Goal: Task Accomplishment & Management: Complete application form

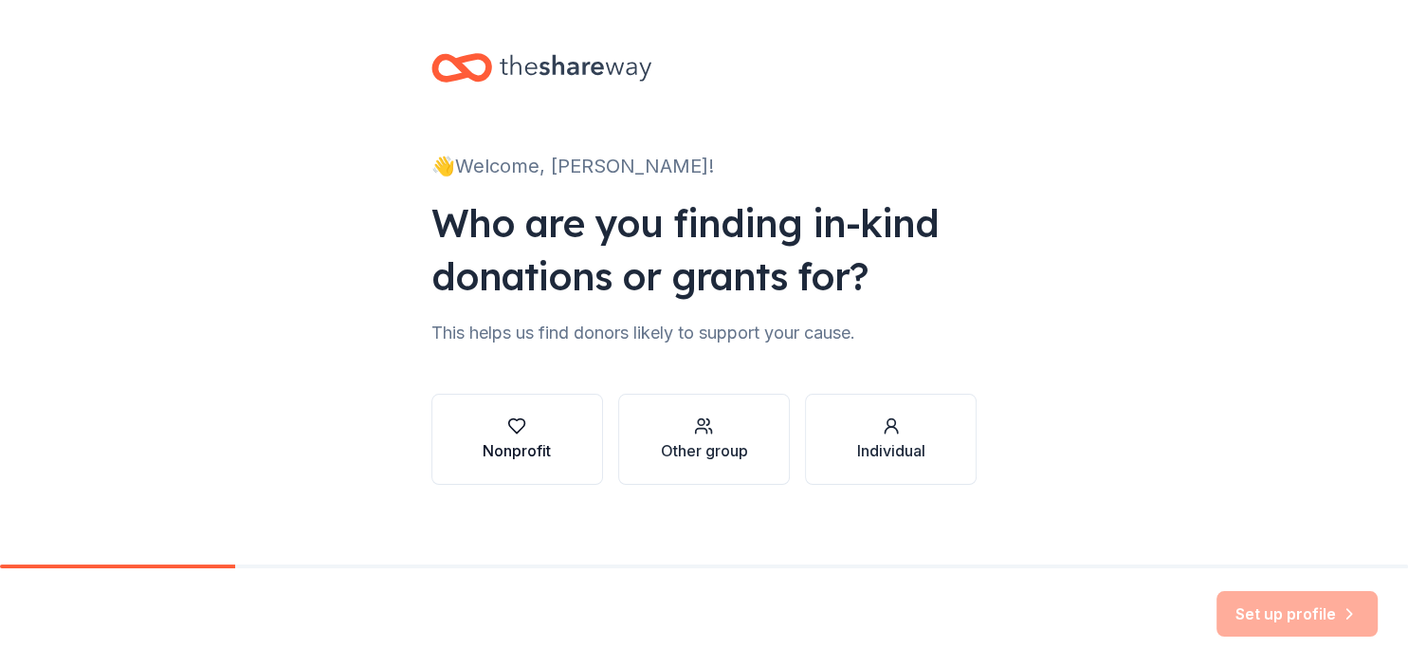
click at [547, 443] on div "Nonprofit" at bounding box center [517, 450] width 68 height 23
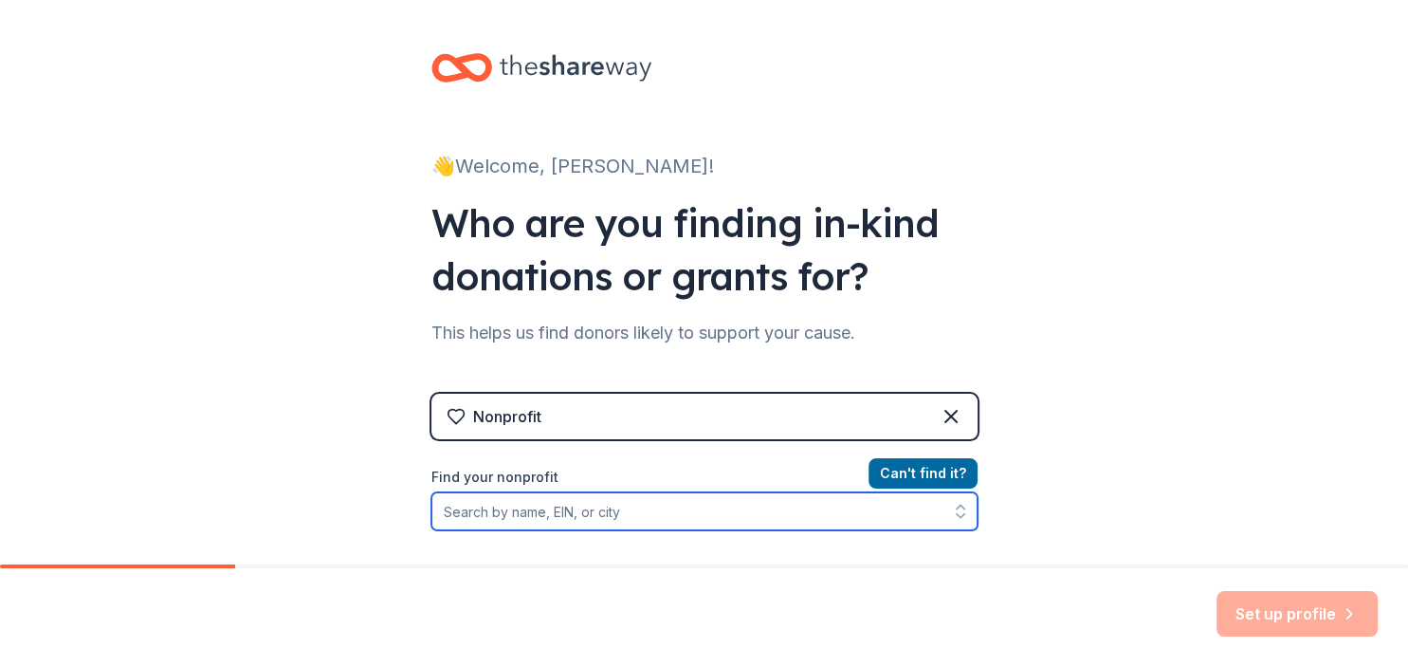
click at [565, 517] on input "Find your nonprofit" at bounding box center [704, 511] width 546 height 38
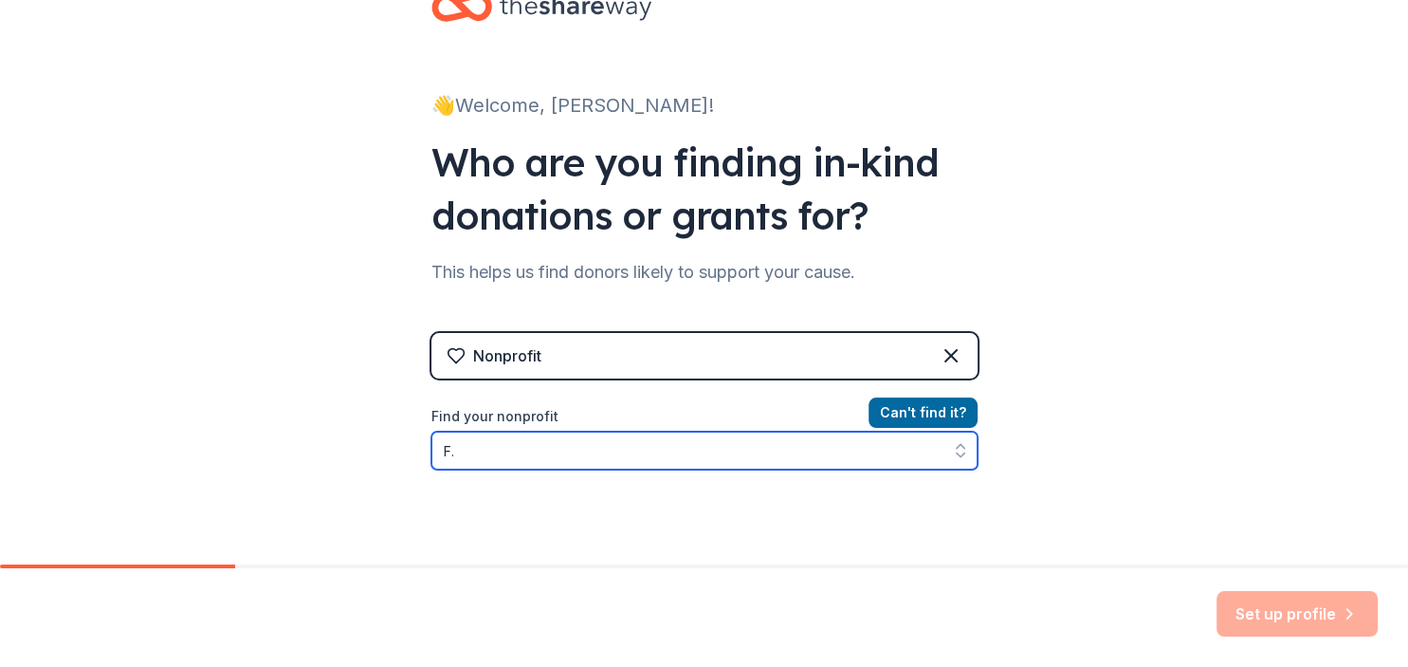
type input "F"
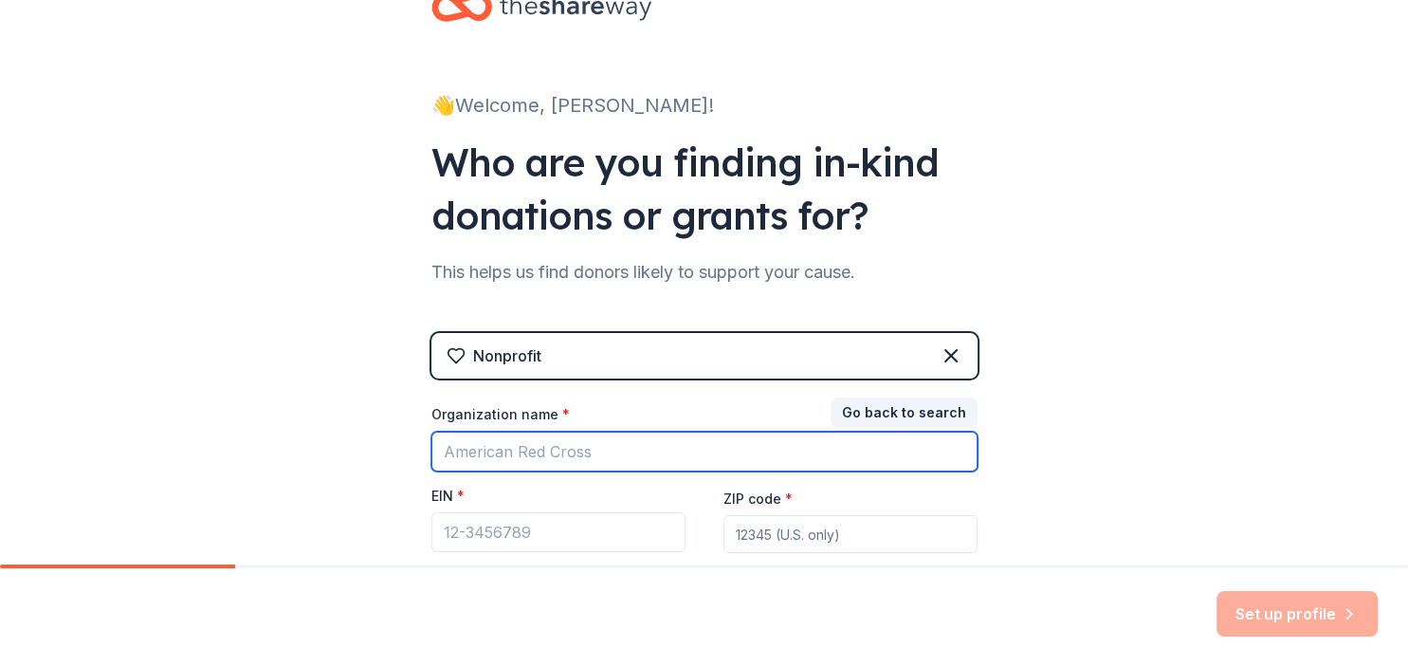
click at [565, 435] on input "Organization name *" at bounding box center [704, 451] width 546 height 40
type input "S"
type input "[PERSON_NAME][GEOGRAPHIC_DATA]"
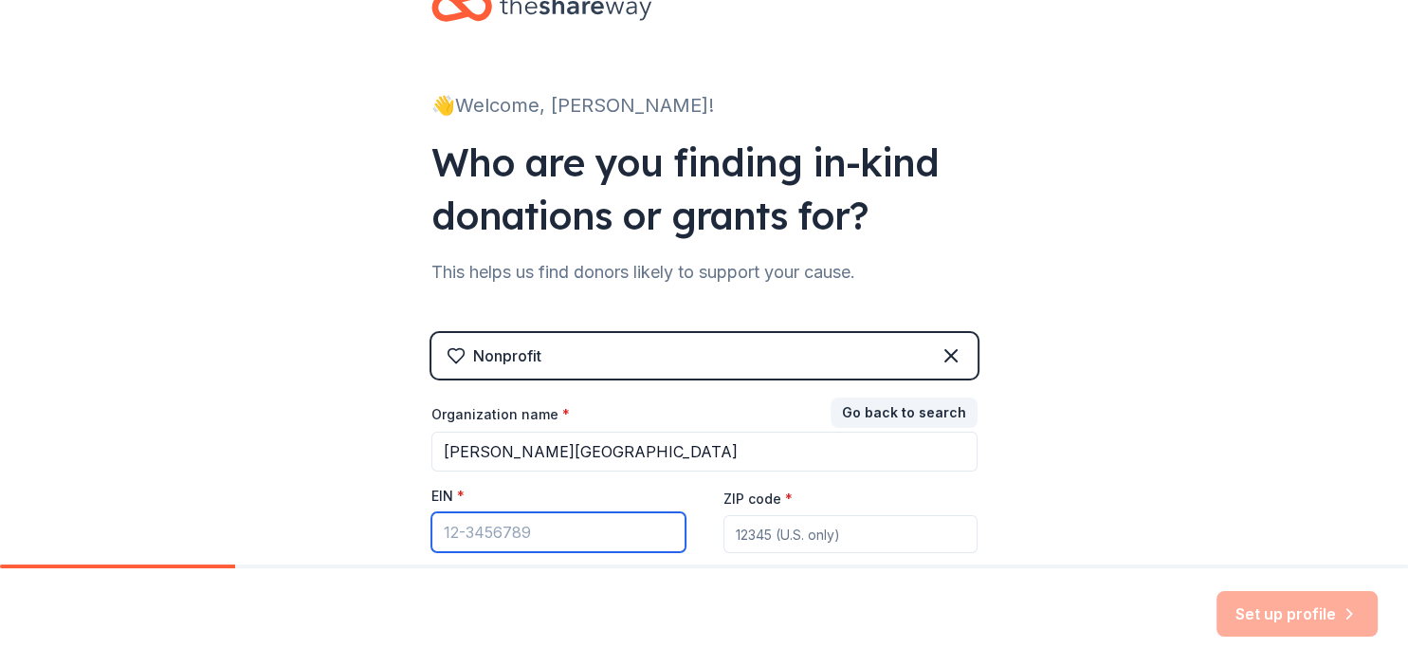
click at [556, 540] on input "EIN *" at bounding box center [558, 532] width 254 height 40
paste input "[US_EMPLOYER_IDENTIFICATION_NUMBER]"
type input "[US_EMPLOYER_IDENTIFICATION_NUMBER]"
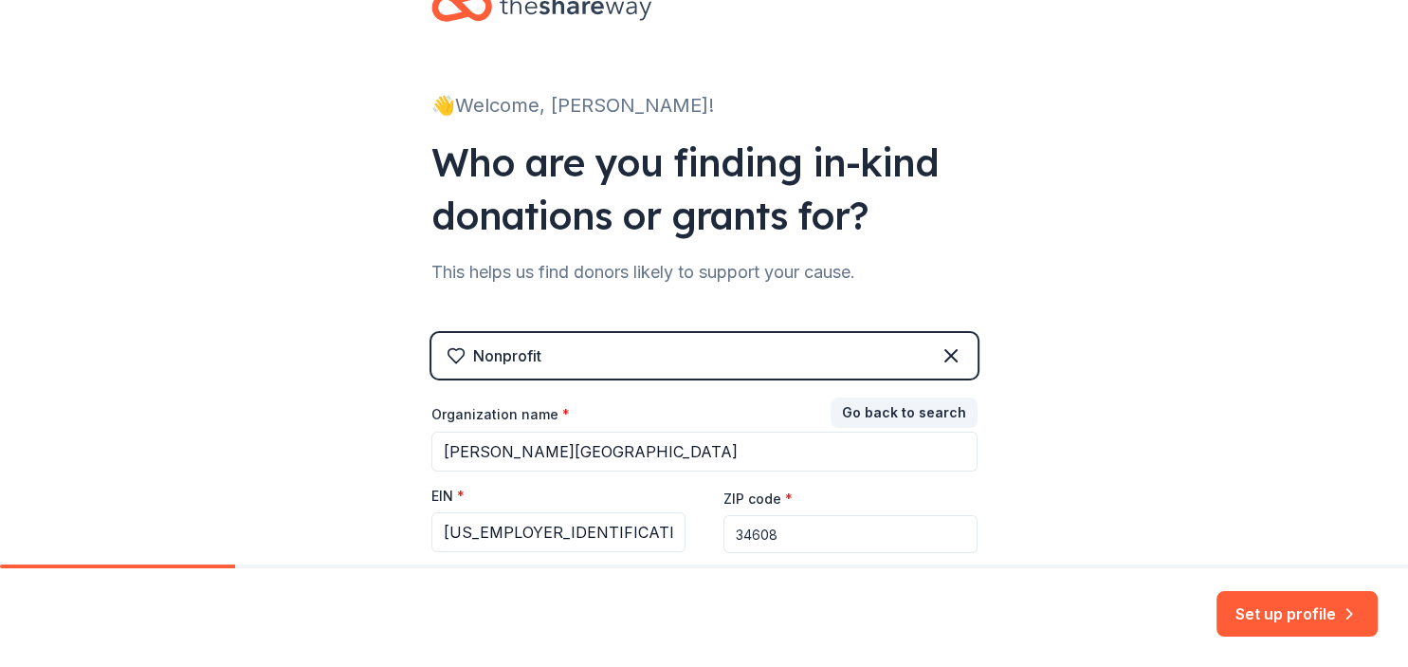
type input "34608"
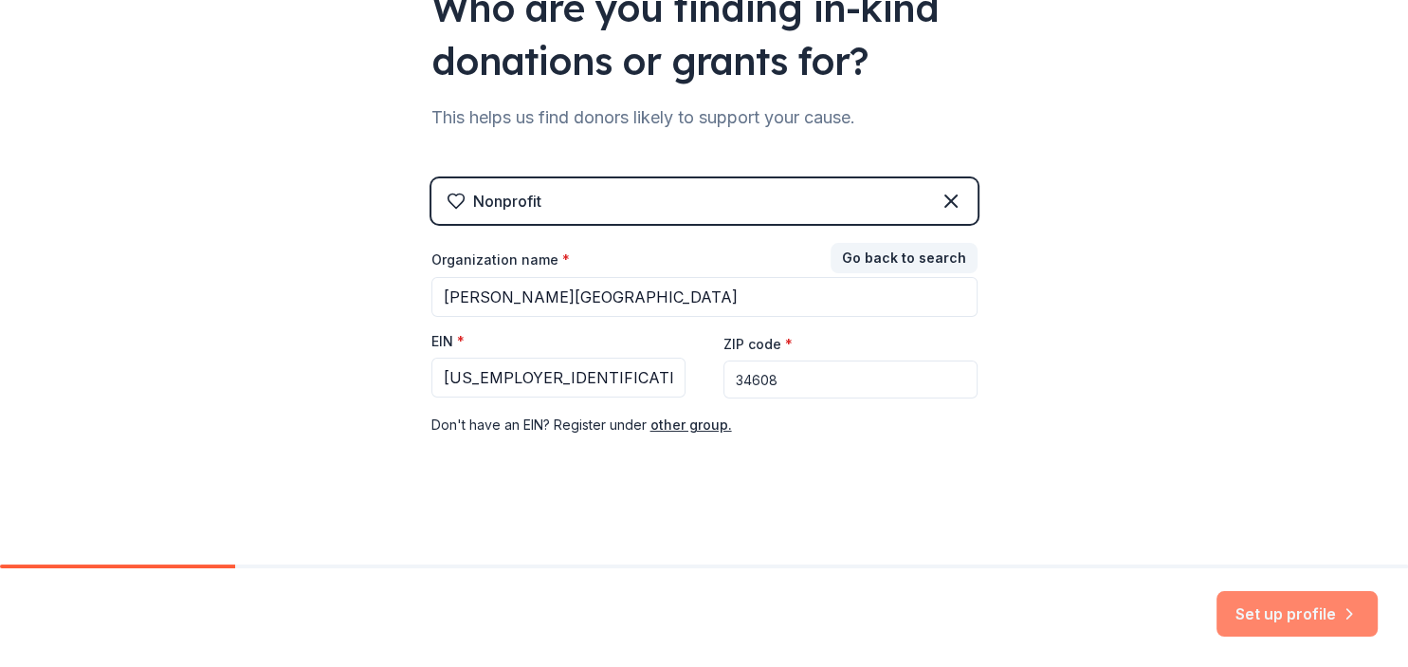
click at [1338, 621] on button "Set up profile" at bounding box center [1297, 614] width 161 height 46
click at [705, 192] on div "Nonprofit" at bounding box center [704, 201] width 546 height 46
click at [577, 202] on div "Nonprofit" at bounding box center [704, 201] width 546 height 46
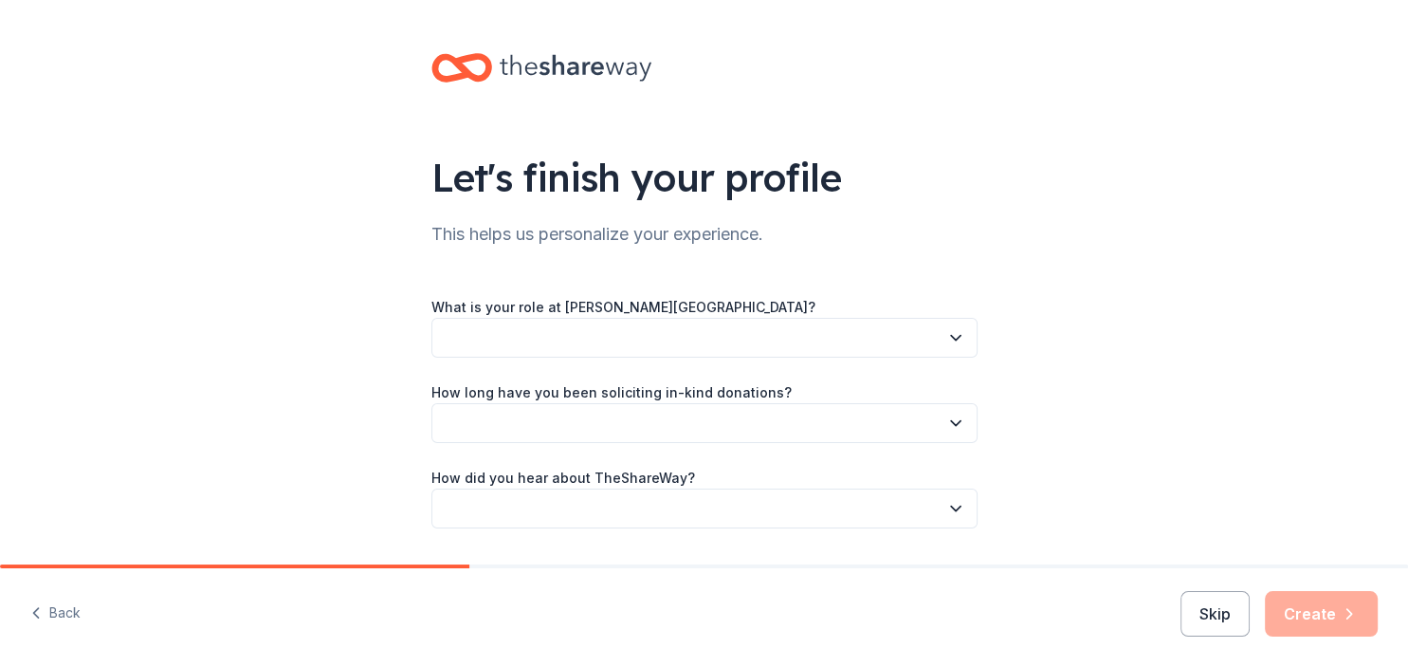
click at [656, 329] on button "button" at bounding box center [704, 338] width 546 height 40
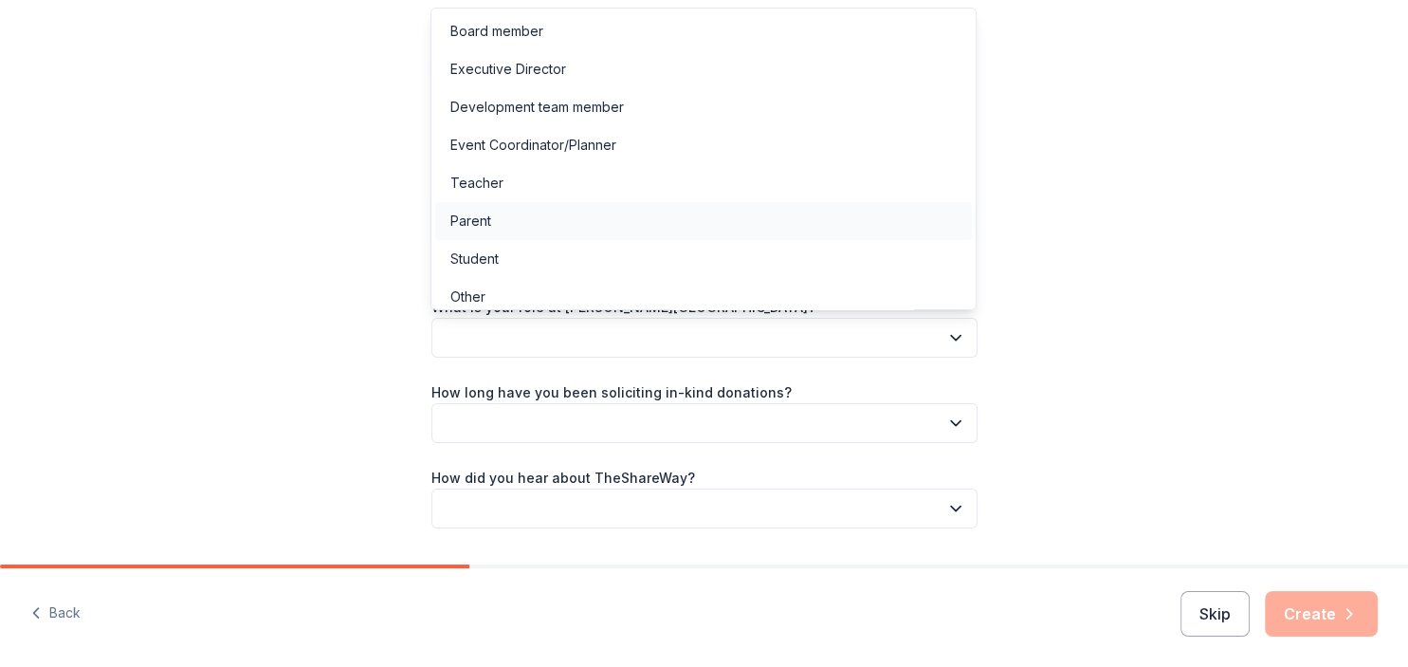
click at [559, 226] on div "Parent" at bounding box center [703, 221] width 537 height 38
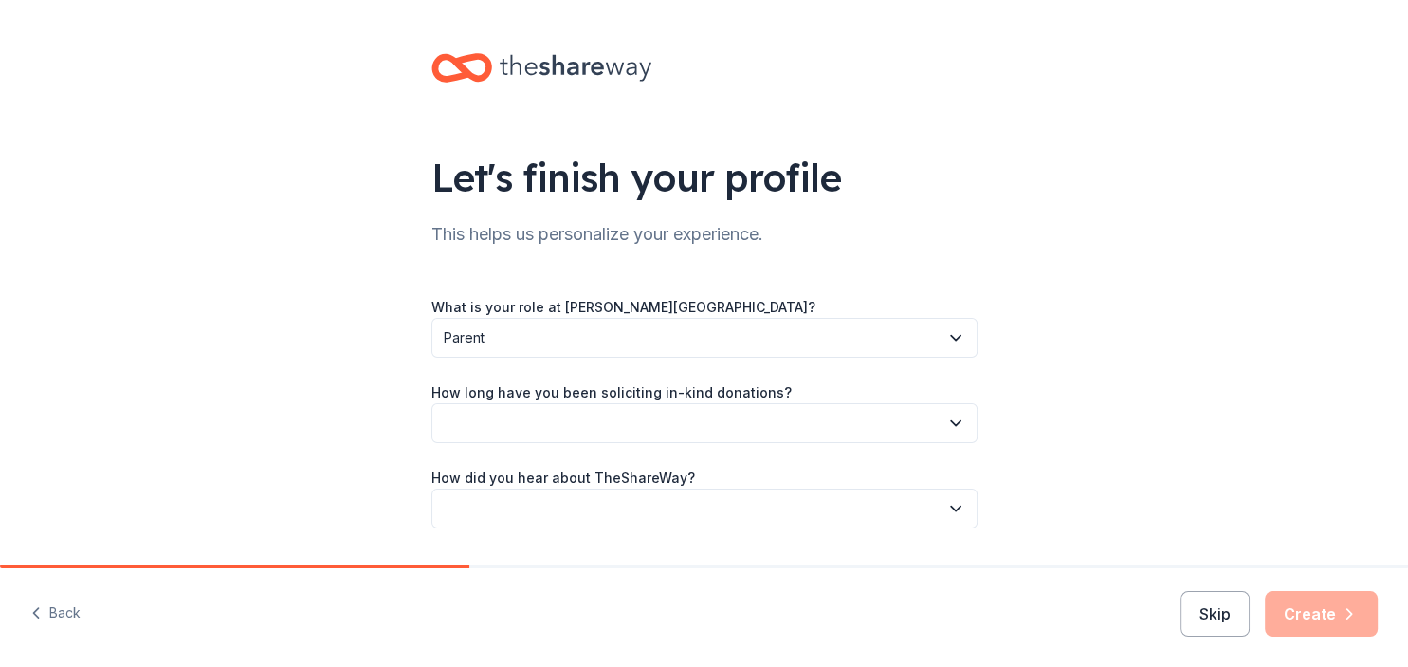
click at [538, 426] on button "button" at bounding box center [704, 423] width 546 height 40
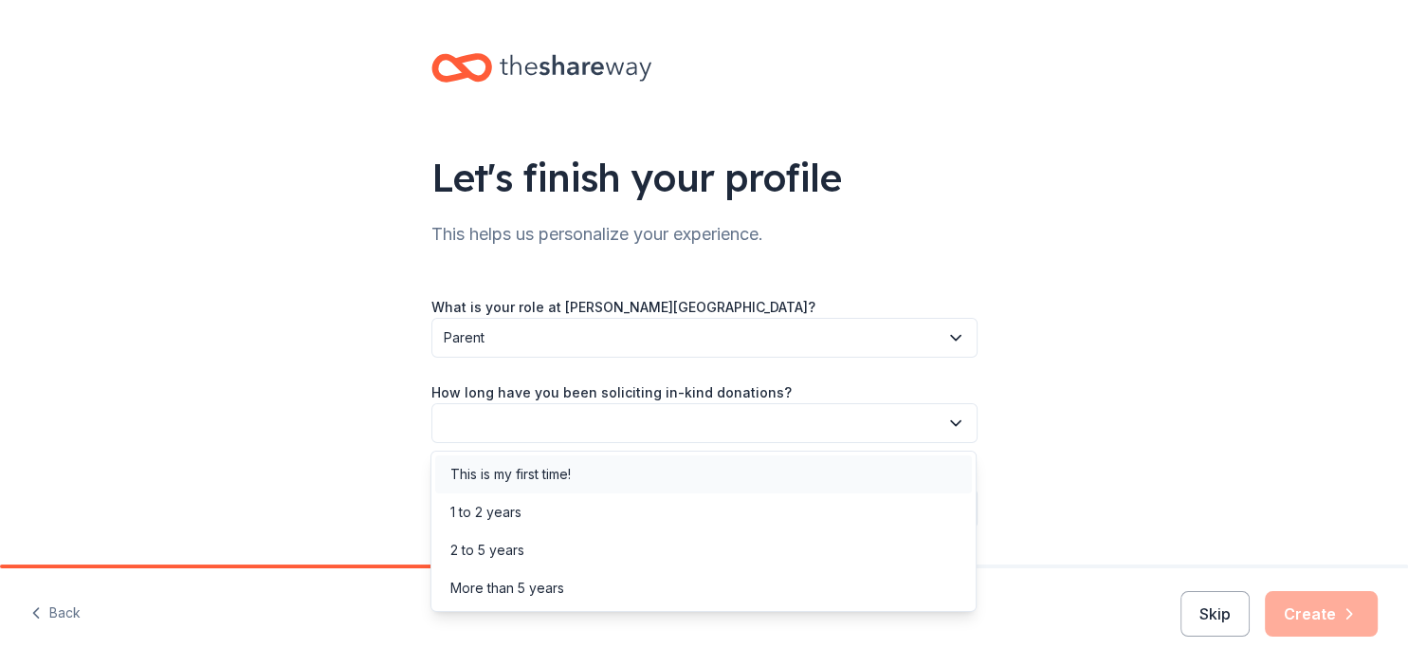
click at [531, 478] on div "This is my first time!" at bounding box center [510, 474] width 120 height 23
click at [528, 432] on span "This is my first time!" at bounding box center [691, 423] width 495 height 23
click at [508, 515] on div "1 to 2 years" at bounding box center [485, 512] width 71 height 23
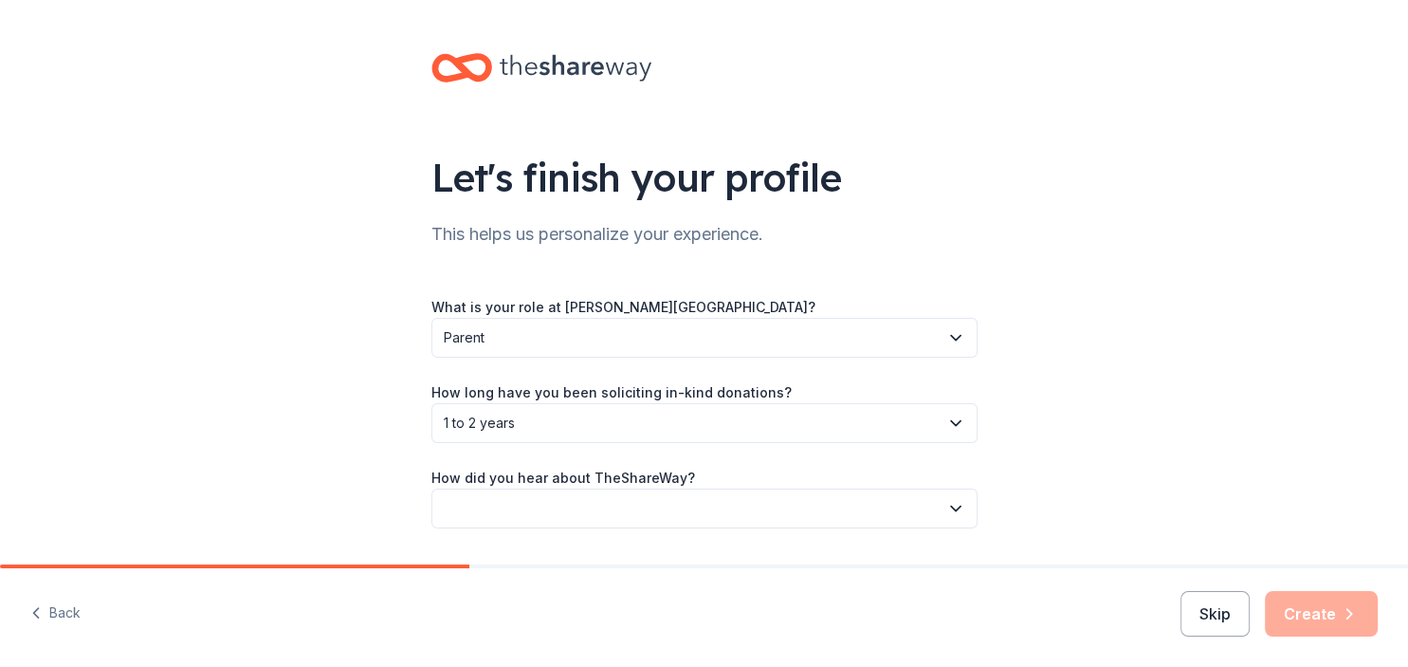
click at [516, 518] on button "button" at bounding box center [704, 508] width 546 height 40
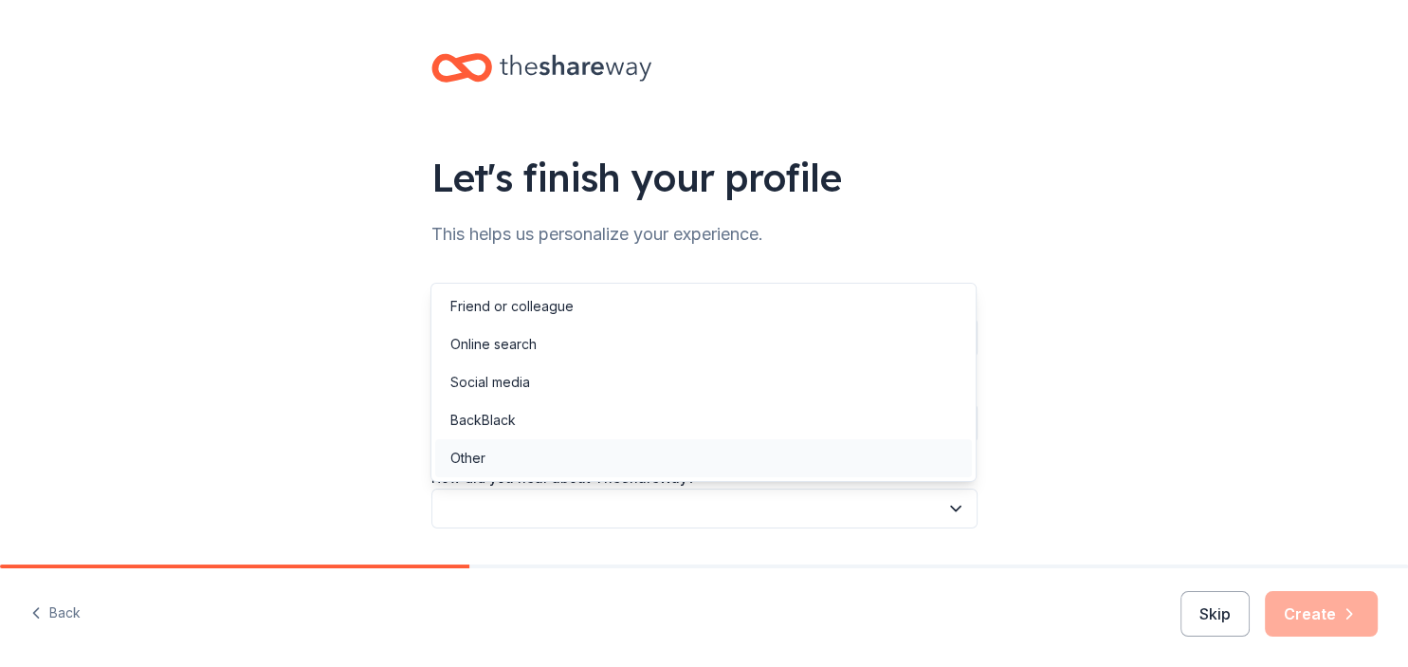
click at [491, 460] on div "Other" at bounding box center [703, 458] width 537 height 38
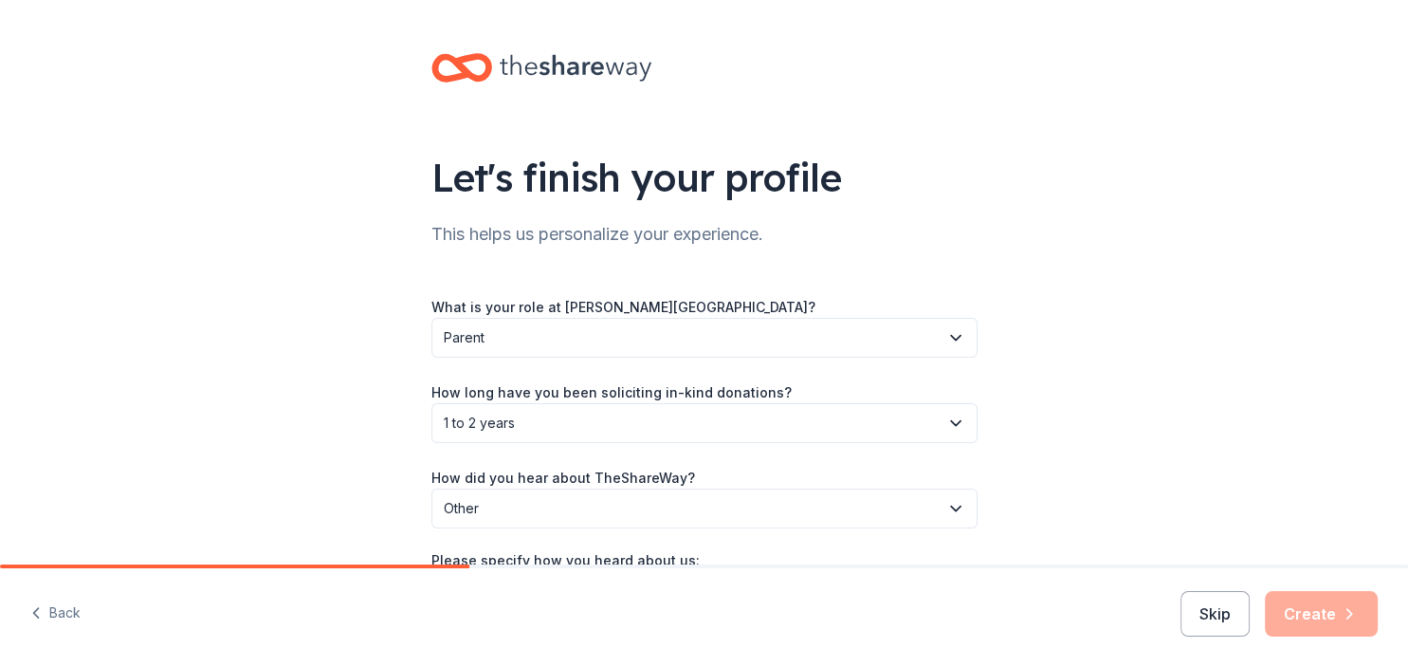
click at [692, 495] on button "Other" at bounding box center [704, 508] width 546 height 40
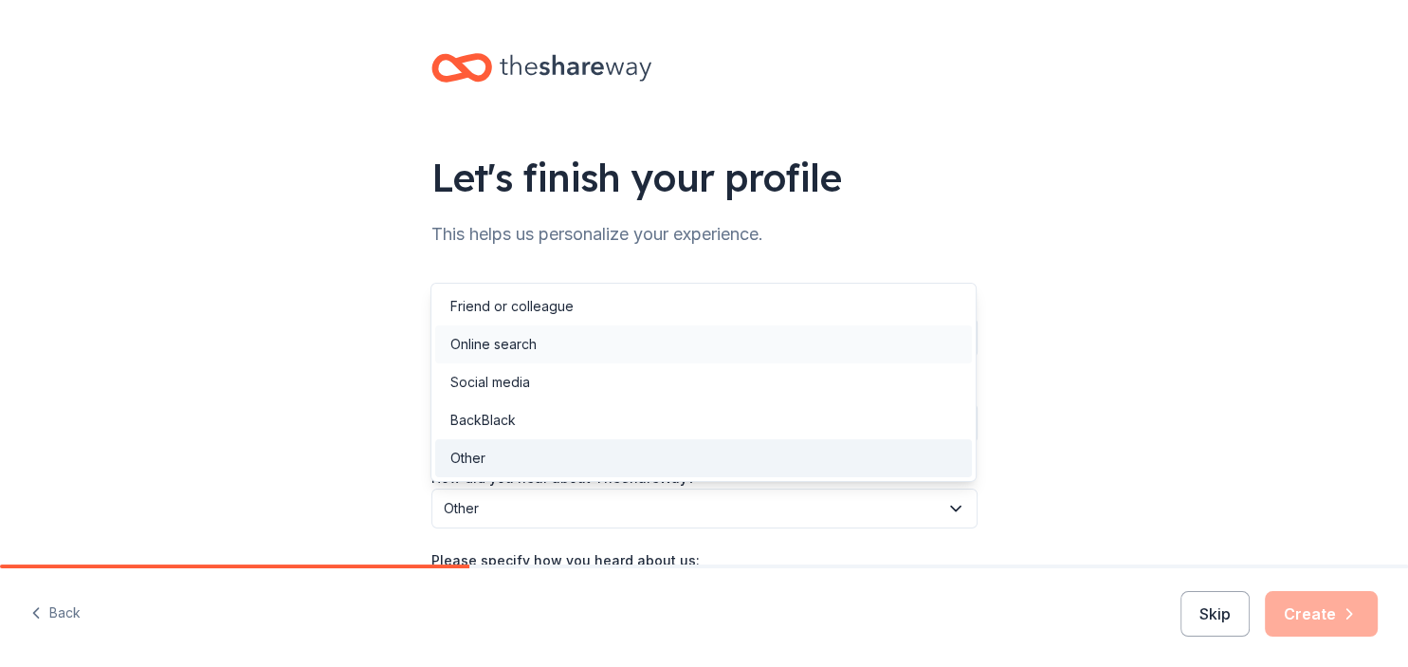
click at [632, 362] on div "Online search" at bounding box center [703, 344] width 537 height 38
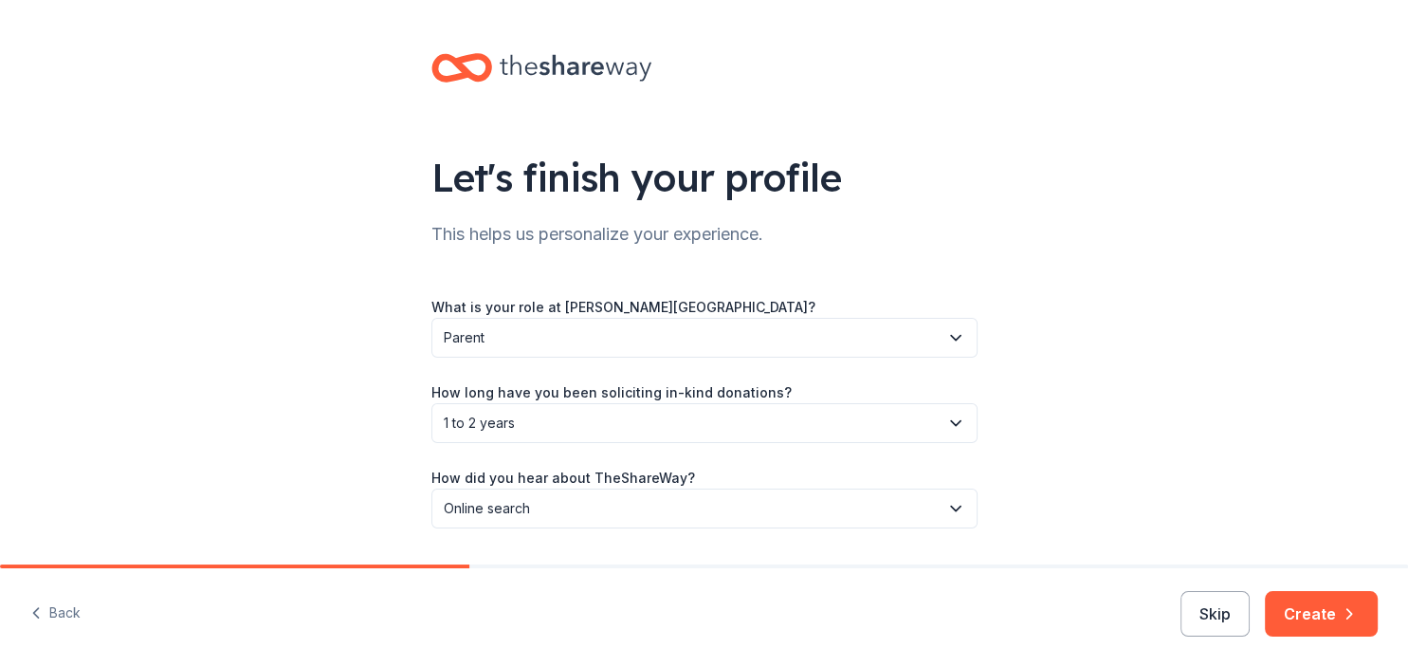
scroll to position [54, 0]
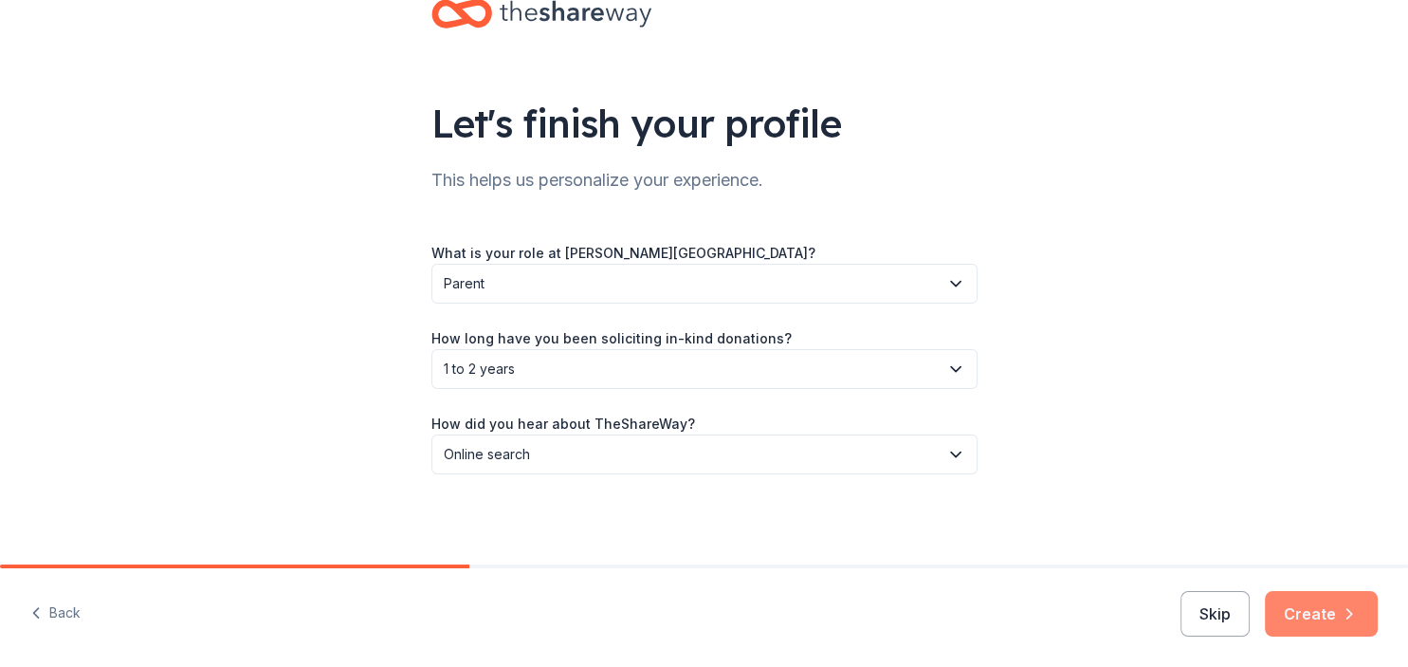
click at [1310, 597] on button "Create" at bounding box center [1321, 614] width 113 height 46
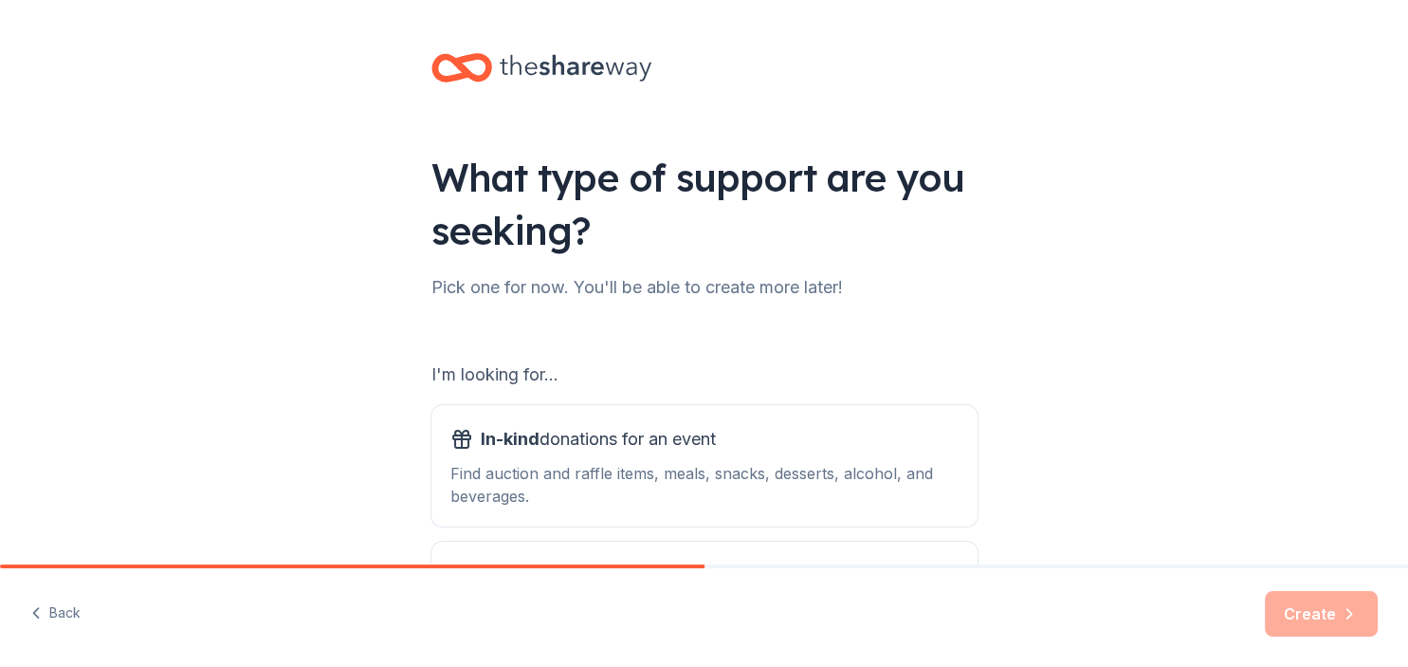
scroll to position [201, 0]
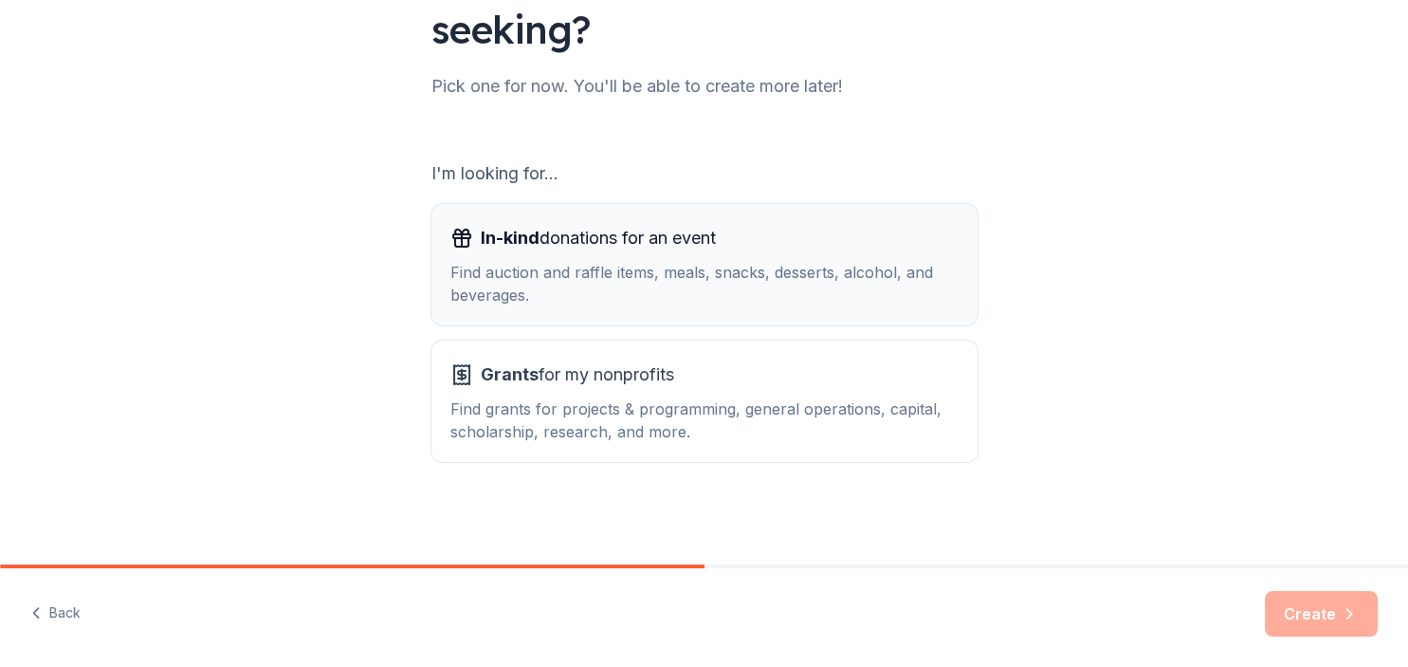
click at [715, 269] on div "Find auction and raffle items, meals, snacks, desserts, alcohol, and beverages." at bounding box center [704, 284] width 508 height 46
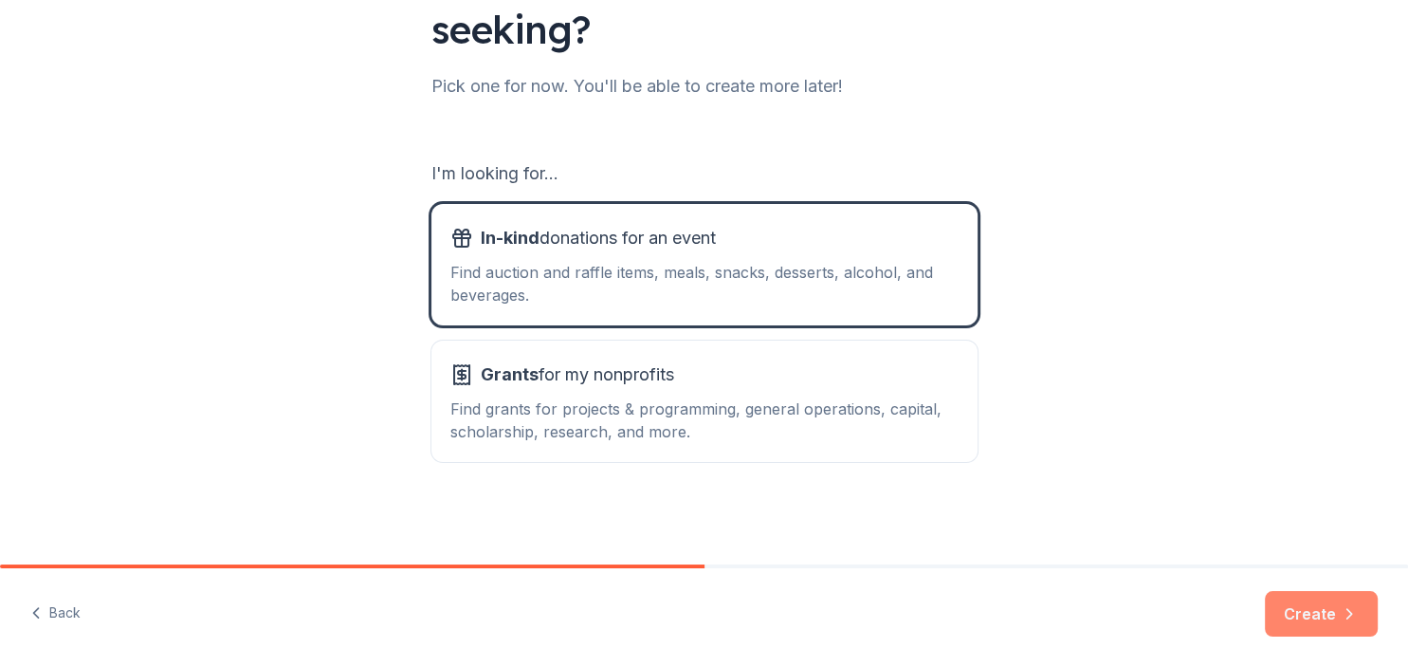
click at [1315, 618] on button "Create" at bounding box center [1321, 614] width 113 height 46
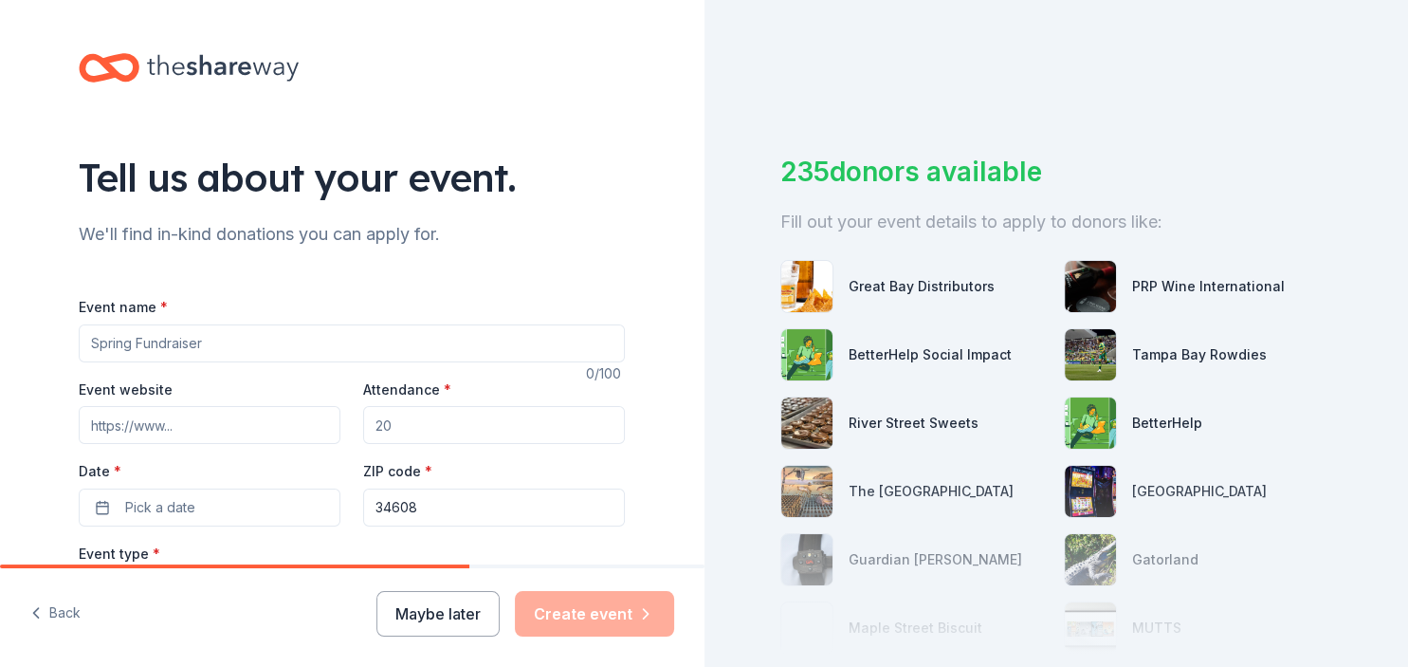
scroll to position [151, 0]
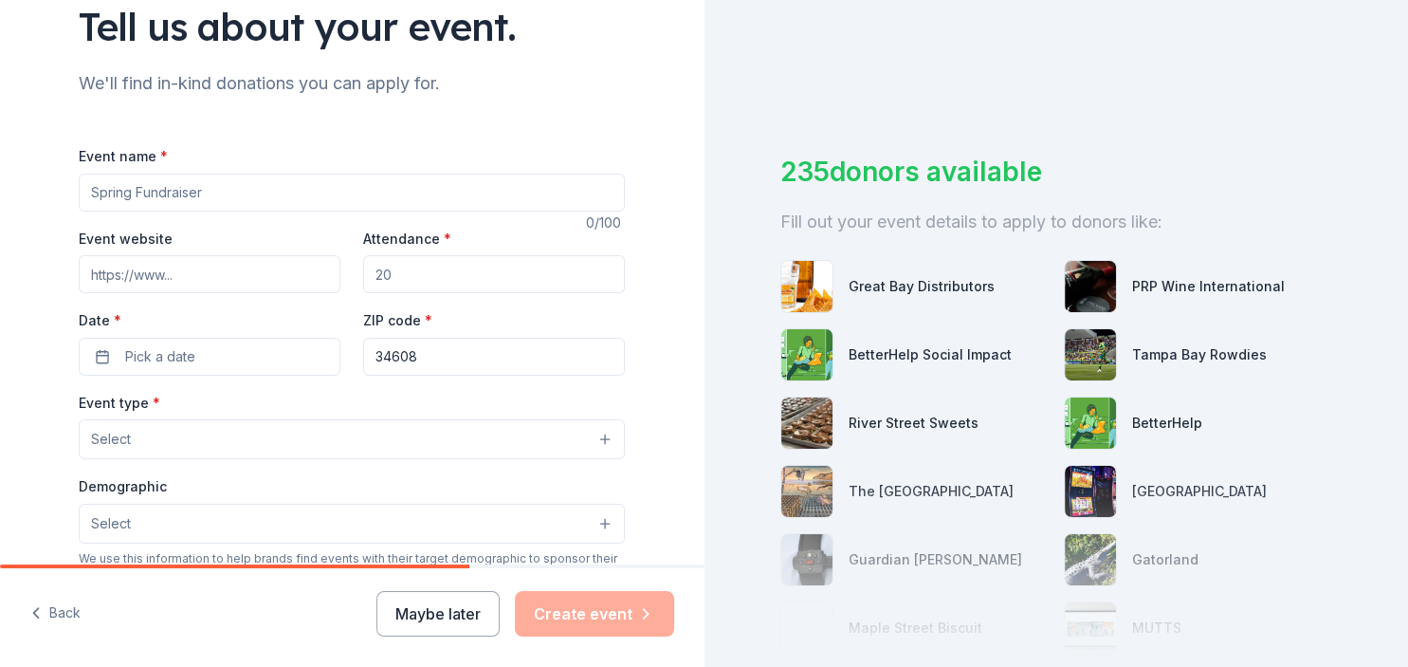
click at [367, 179] on input "Event name *" at bounding box center [352, 193] width 546 height 38
type input "Night of Flight Fundraiser"
click at [305, 277] on input "Event website" at bounding box center [210, 274] width 262 height 38
paste input "https://www.springsteadbands.com/ensembles/marching-eagle-brigade"
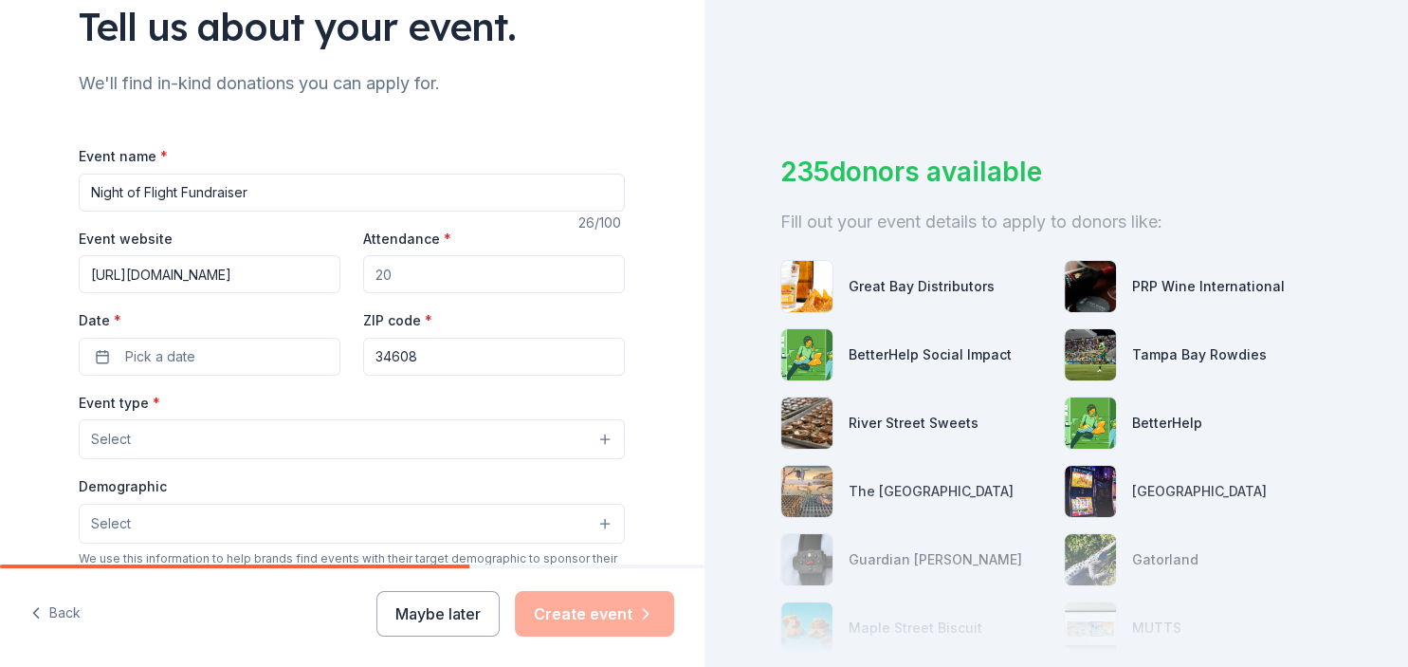
type input "https://www.springsteadbands.com/ensembles/marching-eagle-brigade"
type input "100"
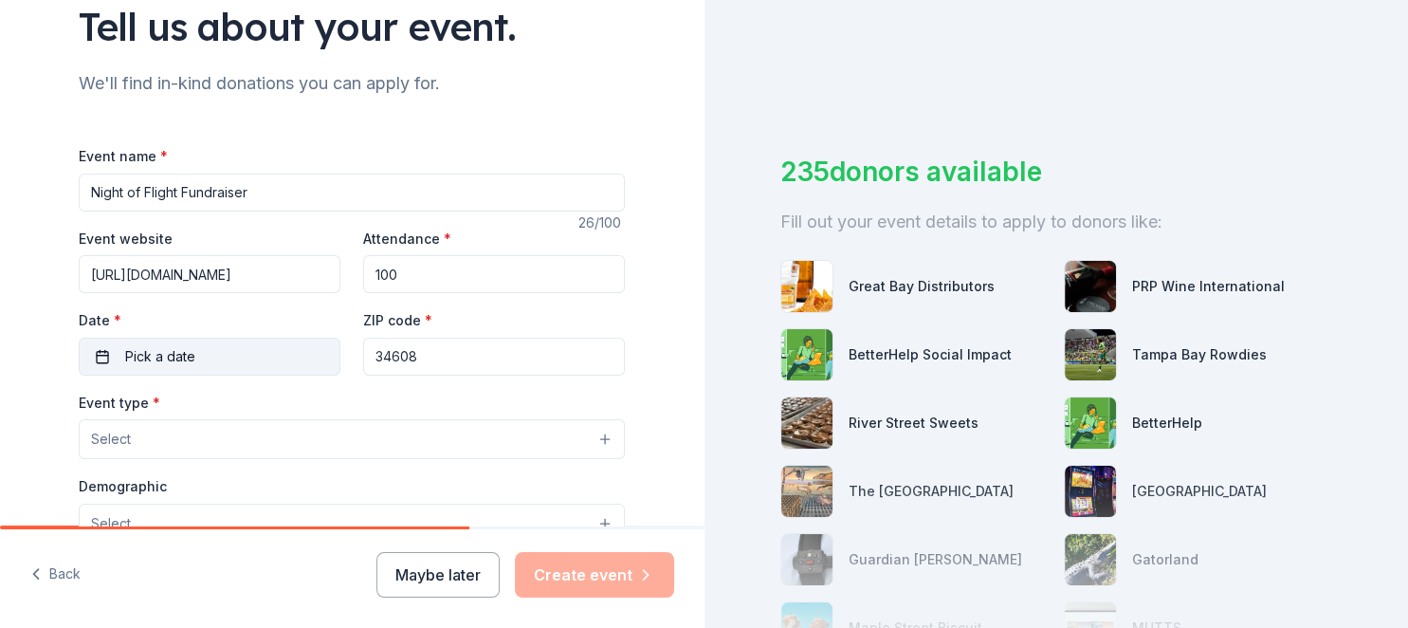
click at [175, 363] on span "Pick a date" at bounding box center [160, 356] width 70 height 23
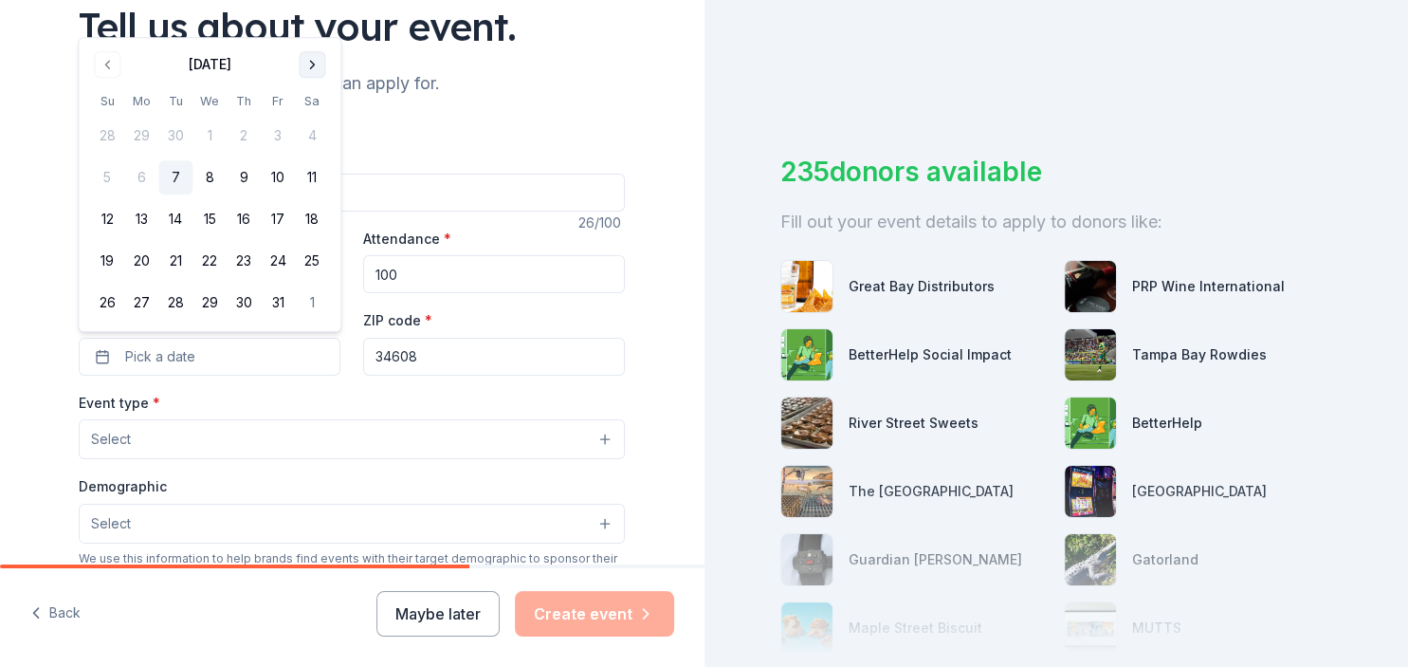
click at [317, 78] on button "Go to next month" at bounding box center [312, 64] width 27 height 27
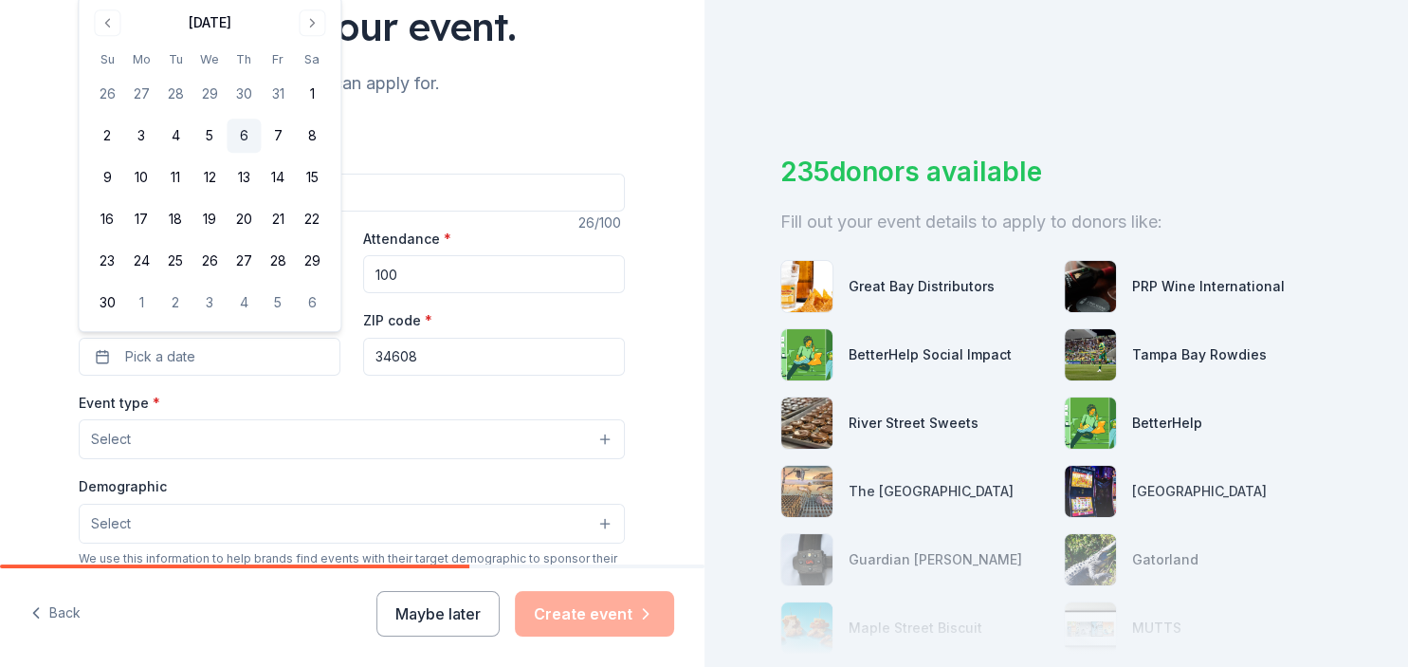
click at [252, 122] on button "6" at bounding box center [244, 136] width 34 height 34
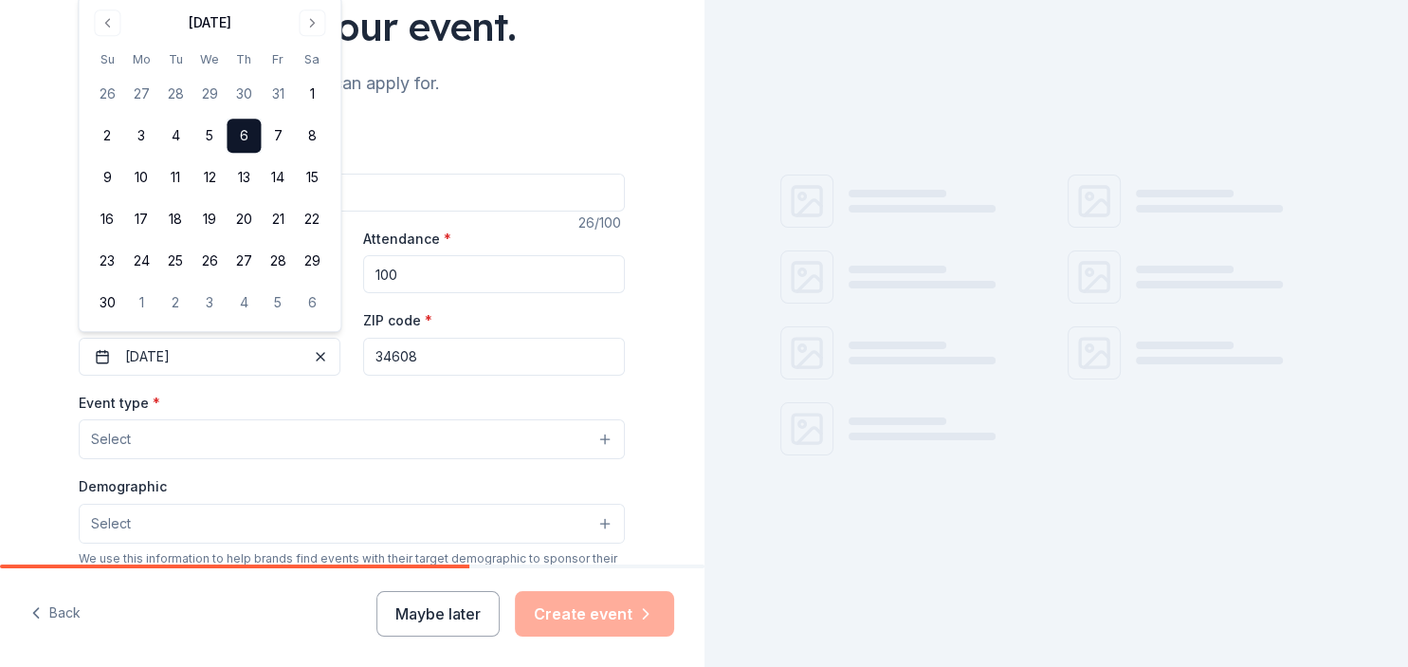
click at [302, 451] on button "Select" at bounding box center [352, 439] width 546 height 40
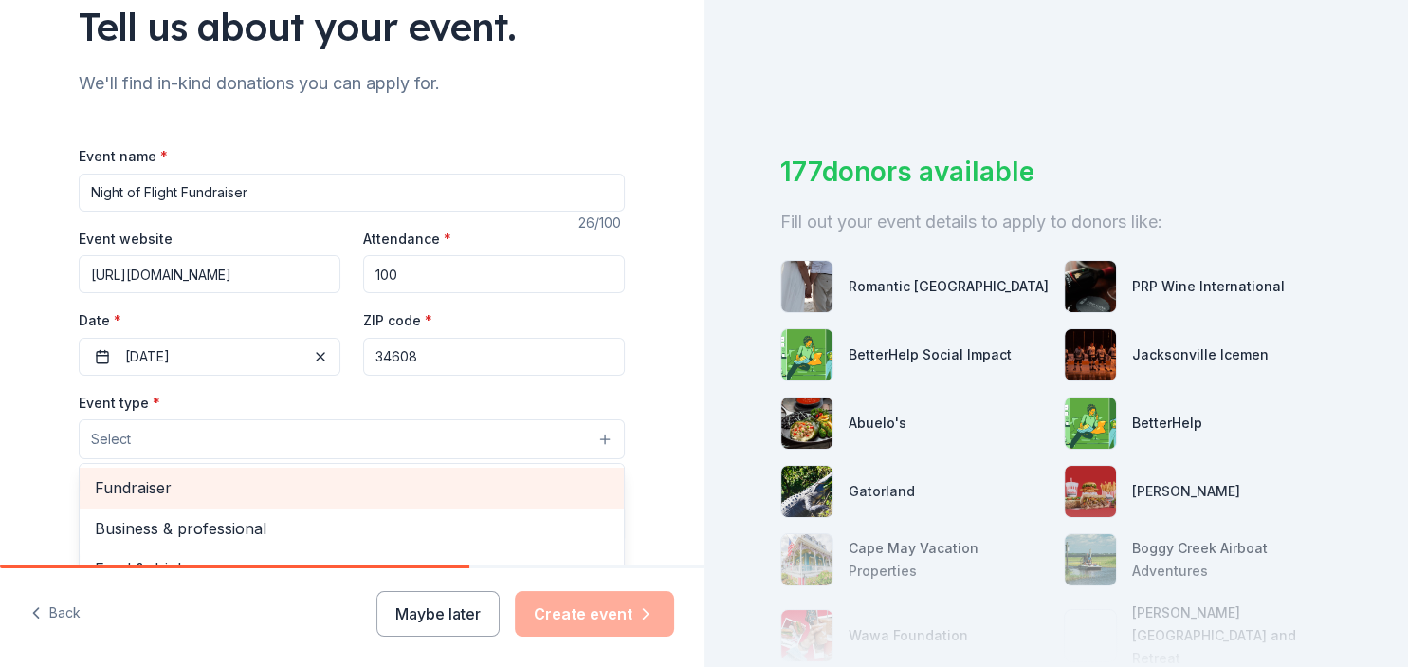
click at [295, 479] on span "Fundraiser" at bounding box center [352, 487] width 514 height 25
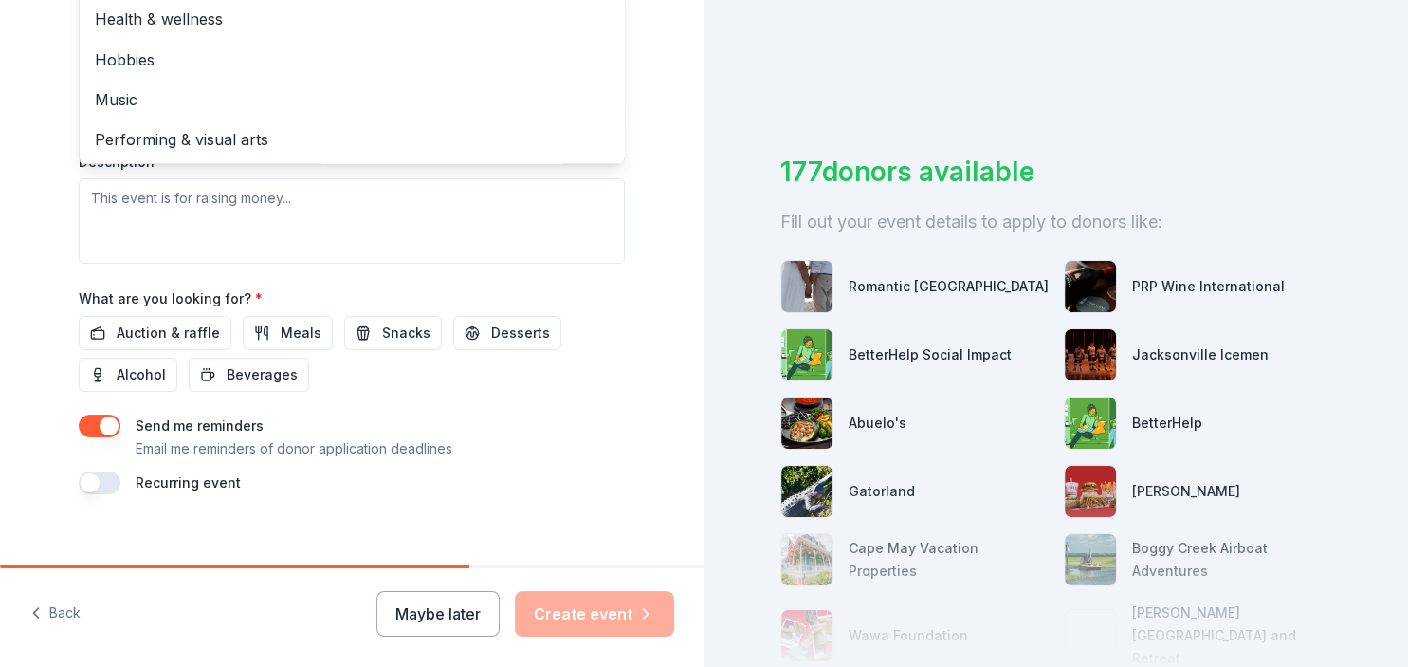
click at [252, 197] on div "Event type * Fundraiser Business & professional Food & drink Health & wellness …" at bounding box center [352, 63] width 546 height 401
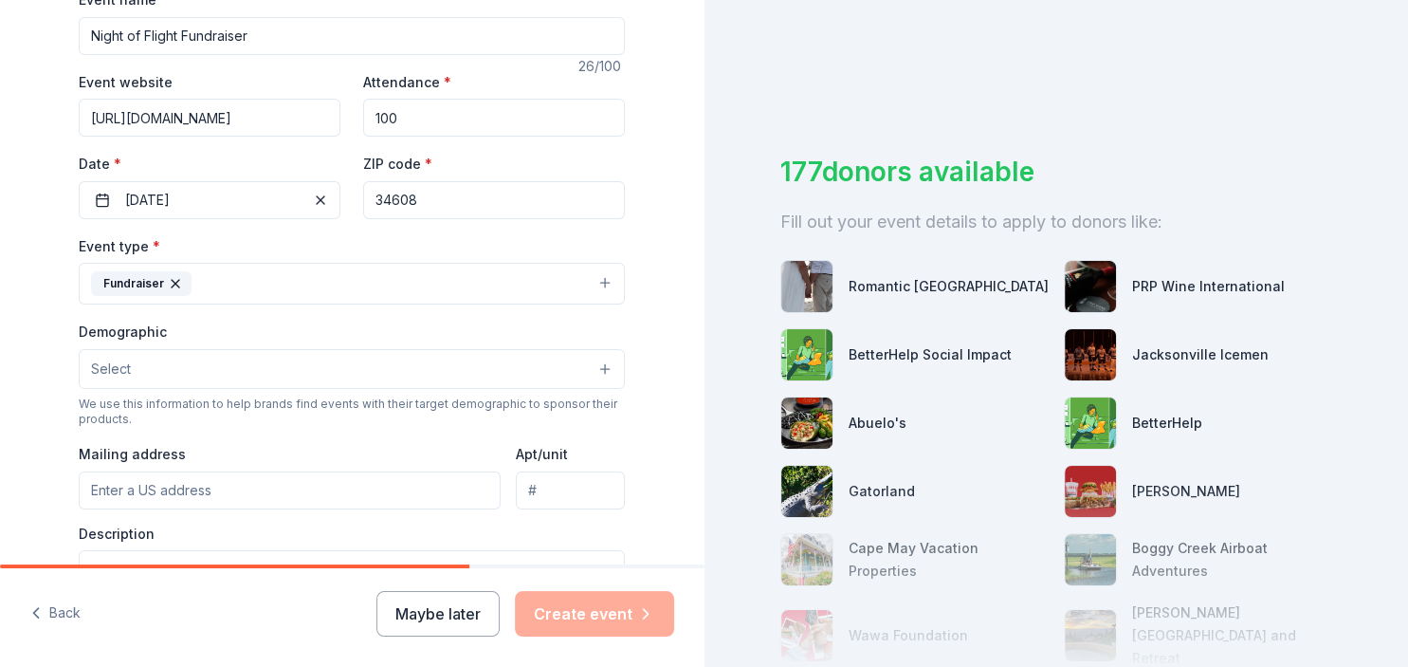
click at [245, 358] on button "Select" at bounding box center [352, 369] width 546 height 40
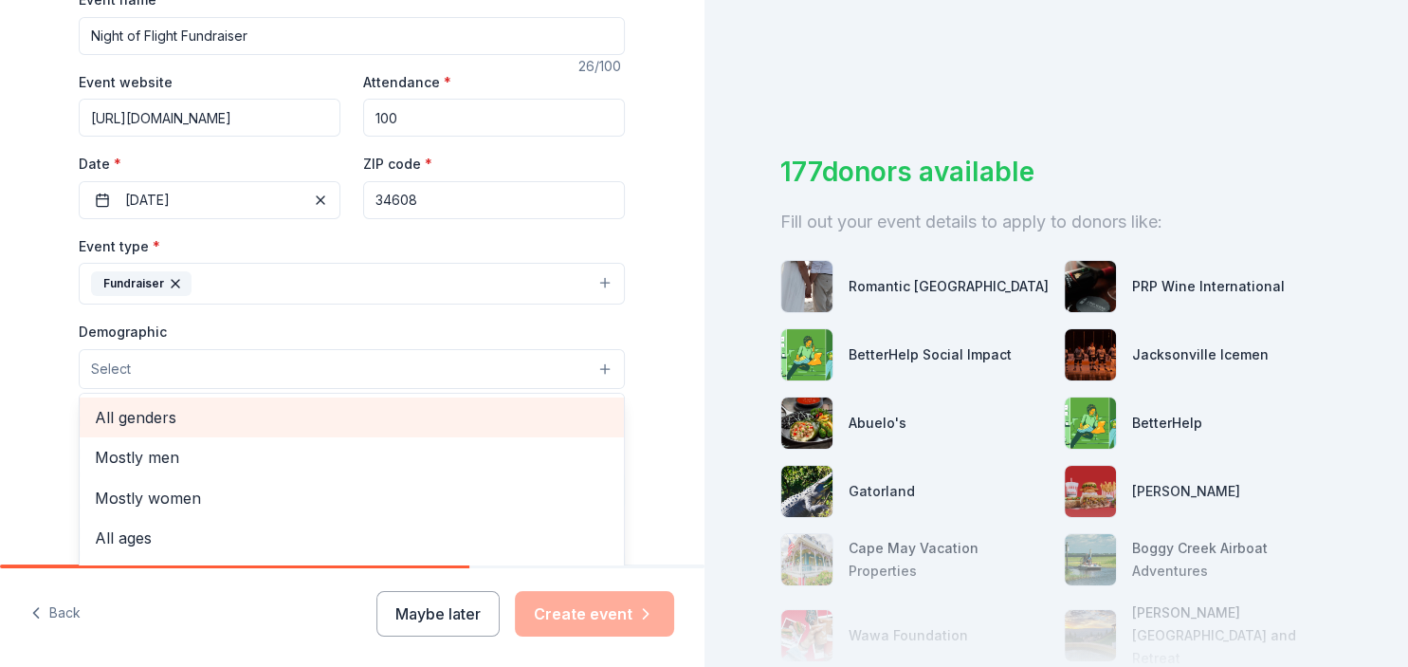
click at [246, 429] on div "All genders" at bounding box center [352, 417] width 544 height 40
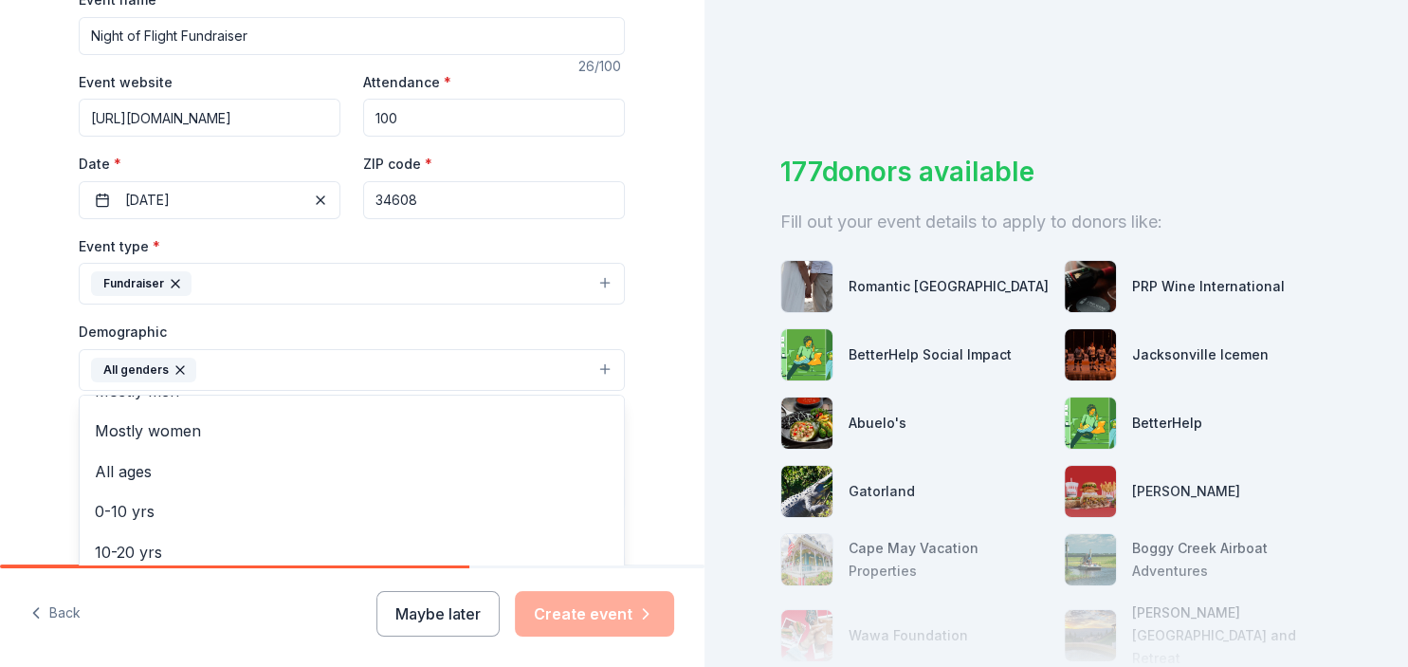
scroll to position [0, 0]
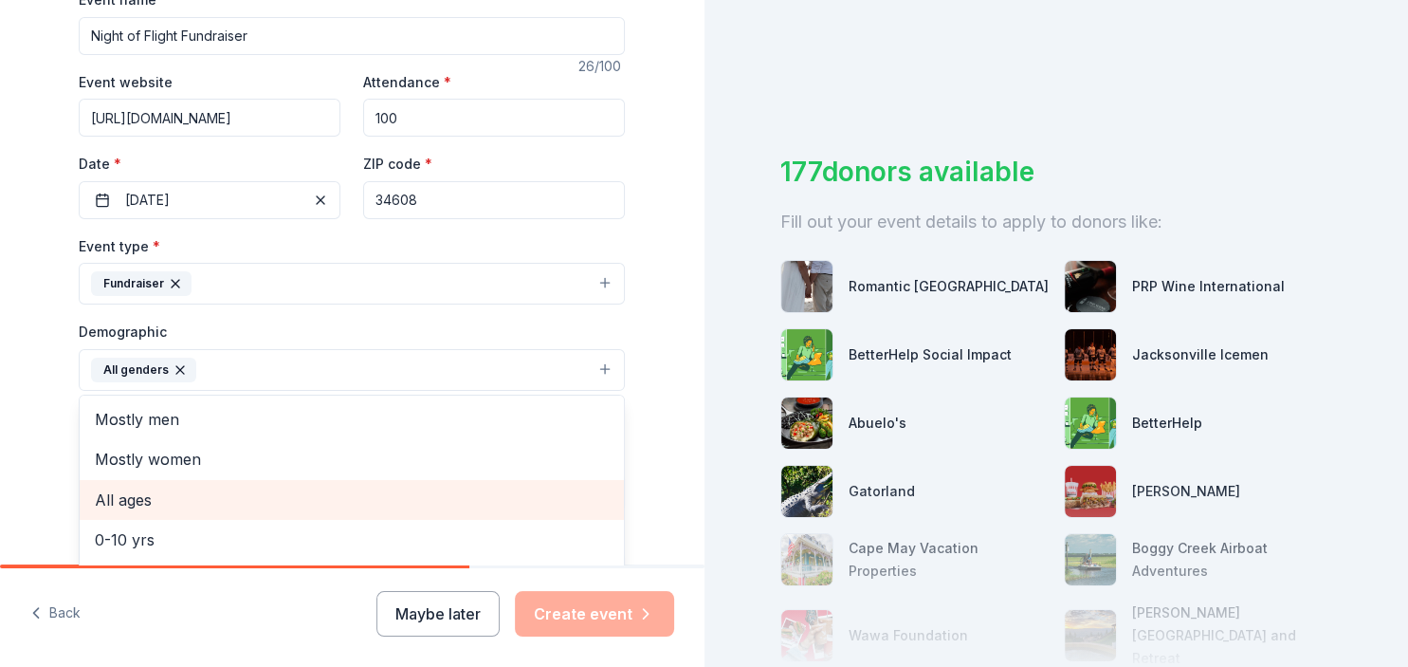
click at [231, 480] on div "All ages" at bounding box center [352, 500] width 544 height 40
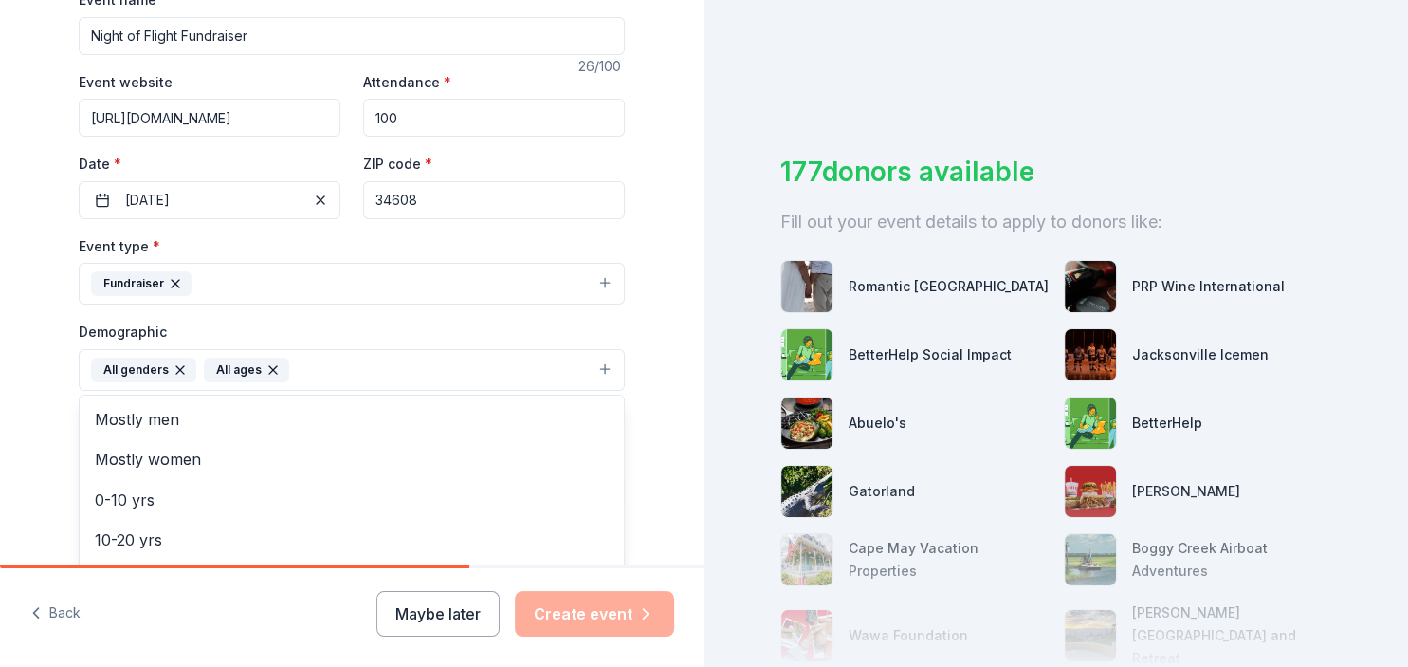
click at [40, 434] on div "Tell us about your event. We'll find in-kind donations you can apply for. Event…" at bounding box center [352, 326] width 705 height 1266
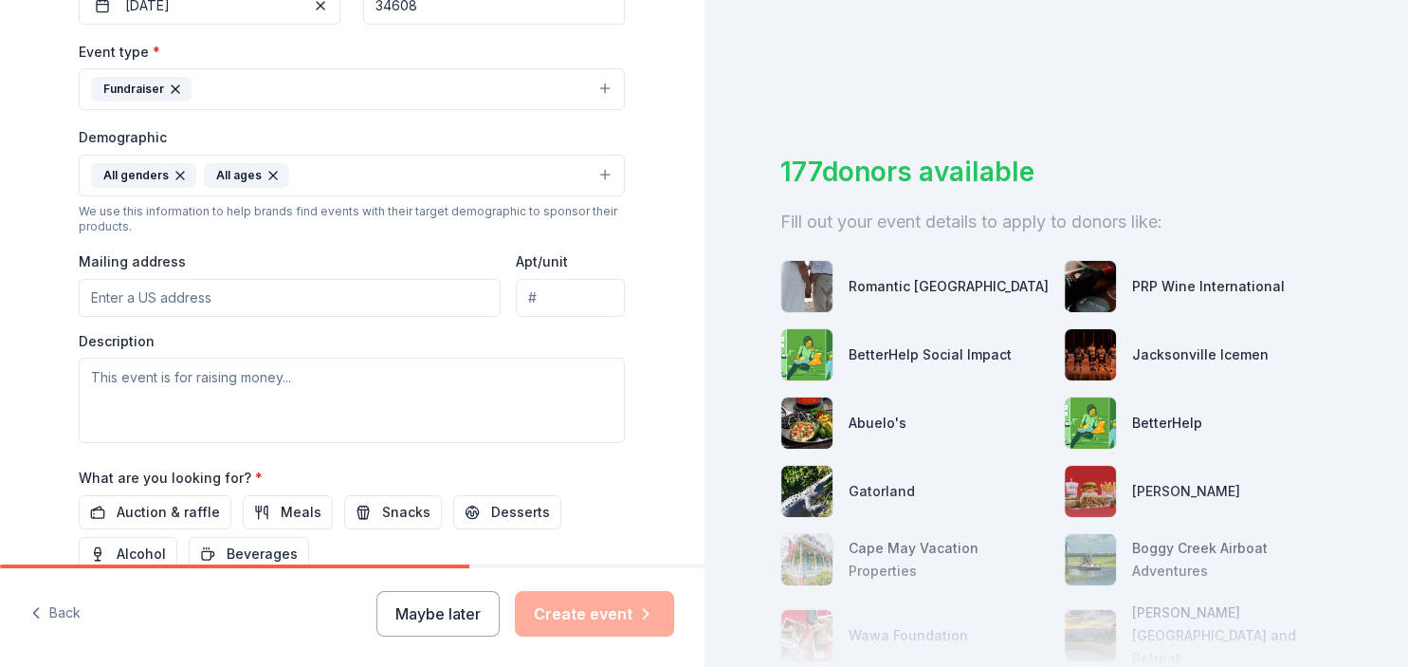
scroll to position [536, 0]
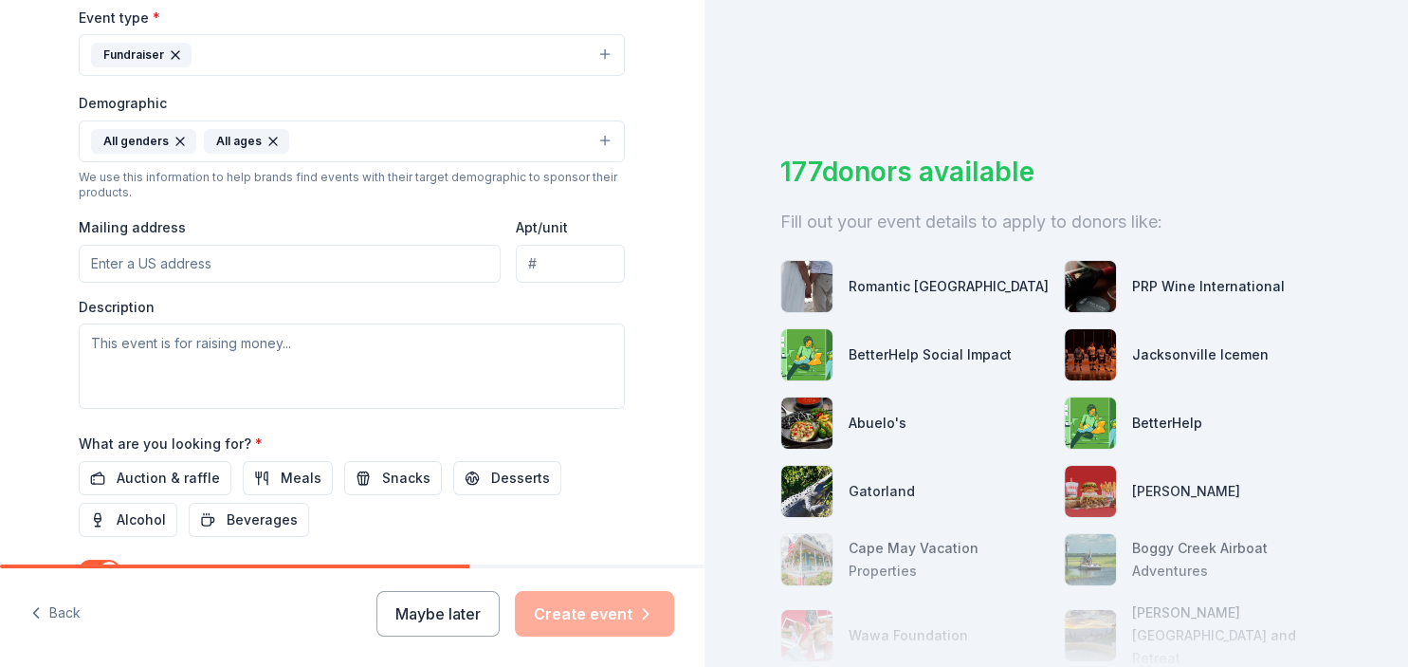
click at [177, 258] on input "Mailing address" at bounding box center [290, 264] width 422 height 38
type input "3300 Mariner Boulevard, Spring Hill, FL, 34609"
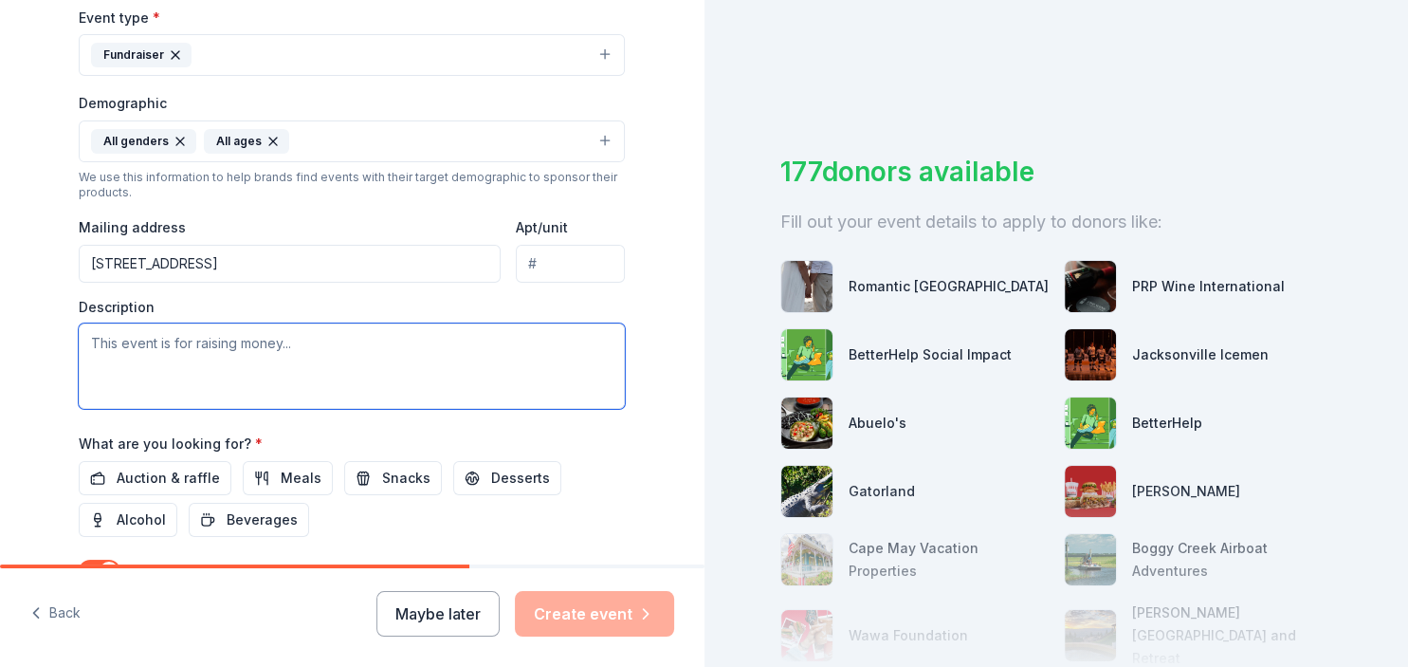
click at [252, 350] on textarea at bounding box center [352, 365] width 546 height 85
click at [396, 344] on textarea "To enrich screen reader interactions, please activate Accessibility in Grammarl…" at bounding box center [352, 365] width 546 height 85
paste textarea "Springstead High School's "Night of Flight" is an annual event, typically a pot…"
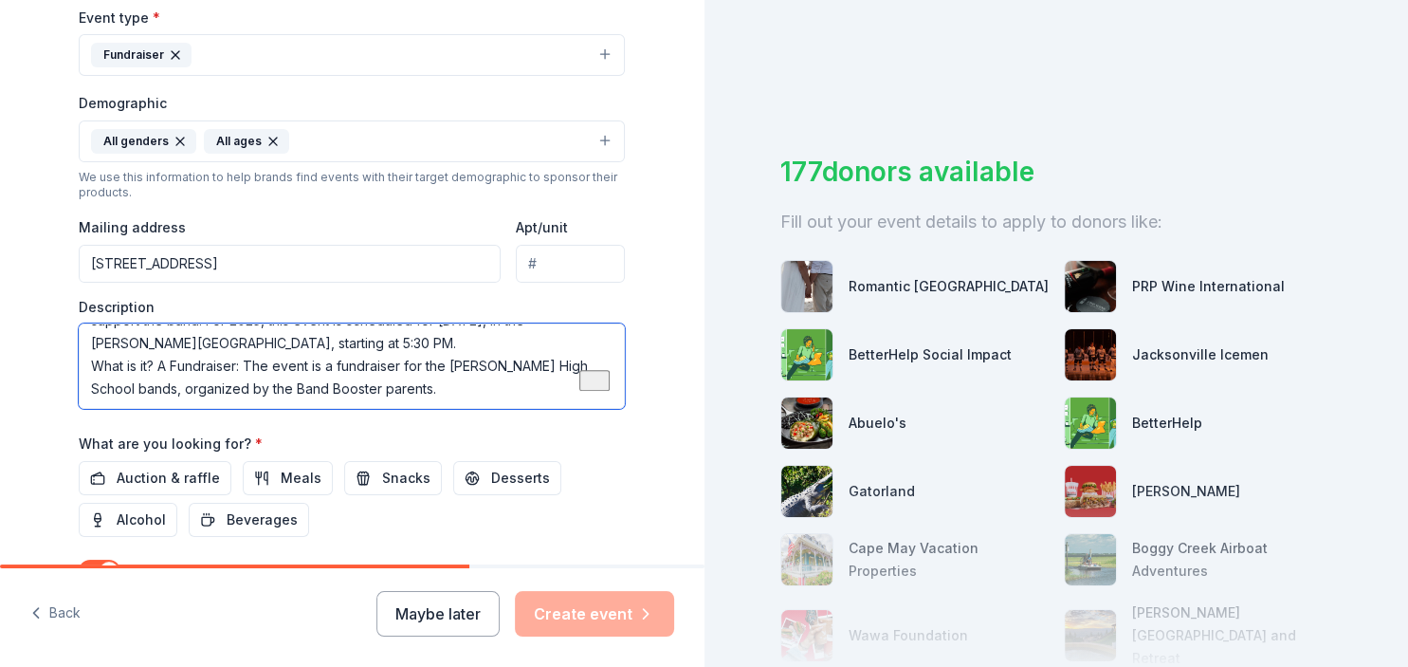
scroll to position [0, 0]
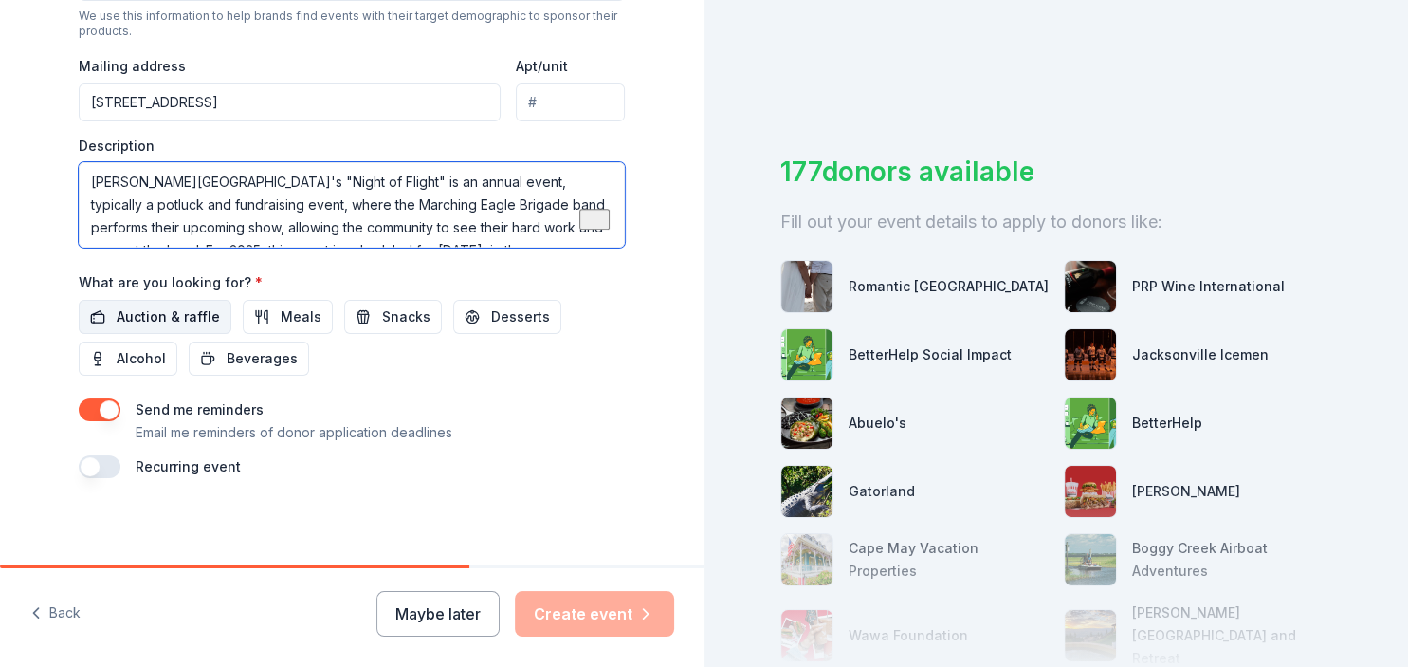
type textarea "[PERSON_NAME][GEOGRAPHIC_DATA]'s "Night of Flight" is an annual event, typicall…"
click at [176, 320] on span "Auction & raffle" at bounding box center [168, 316] width 103 height 23
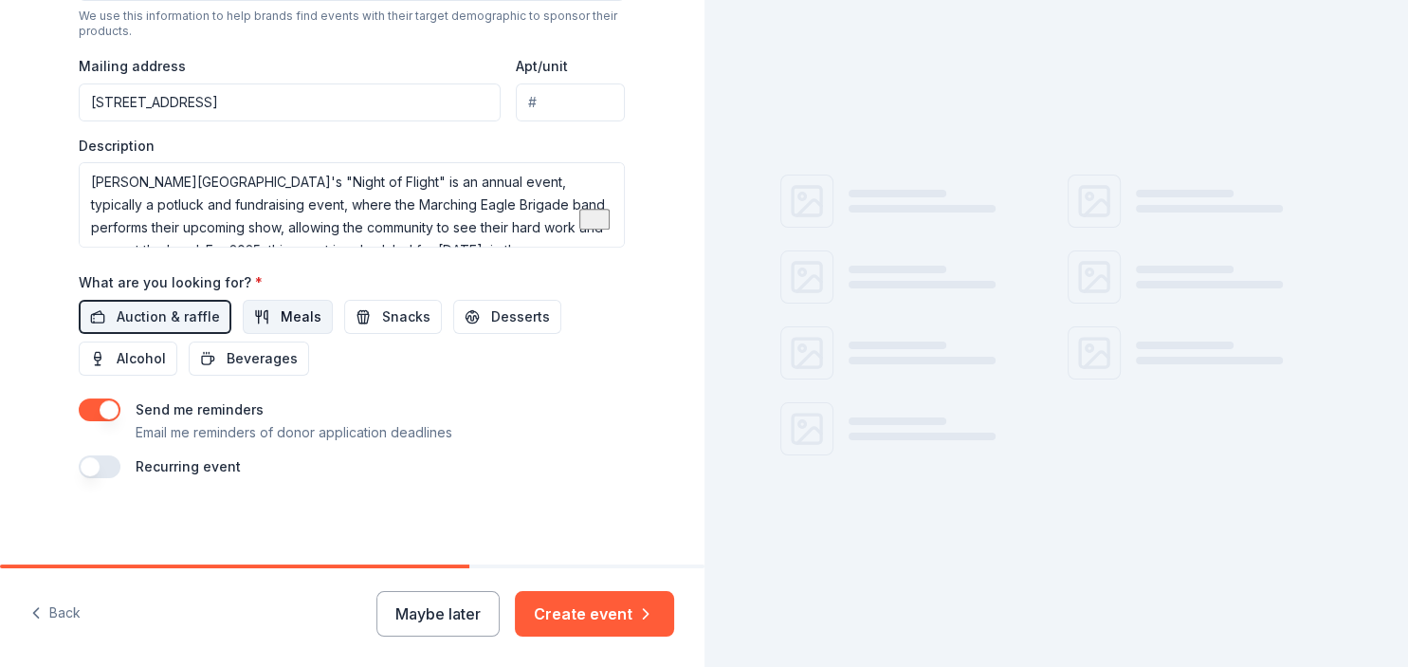
click at [263, 313] on button "Meals" at bounding box center [288, 317] width 90 height 34
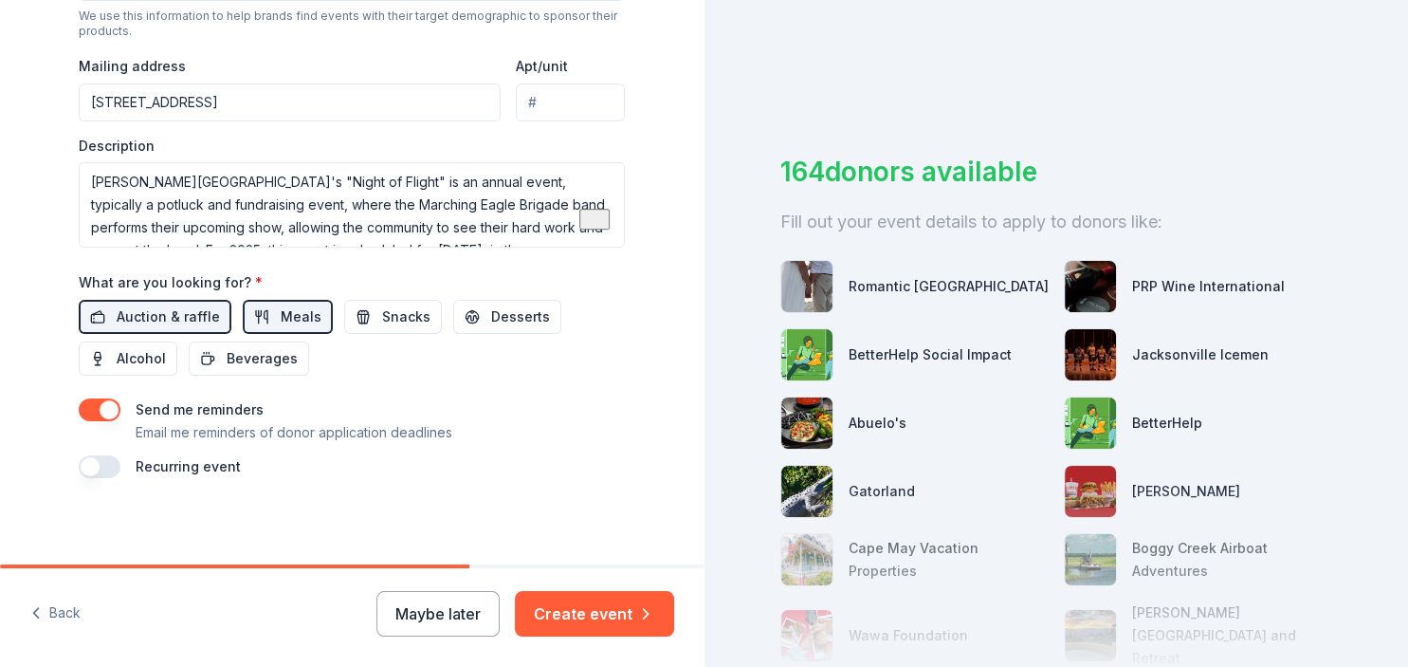
click at [85, 467] on button "button" at bounding box center [100, 466] width 42 height 23
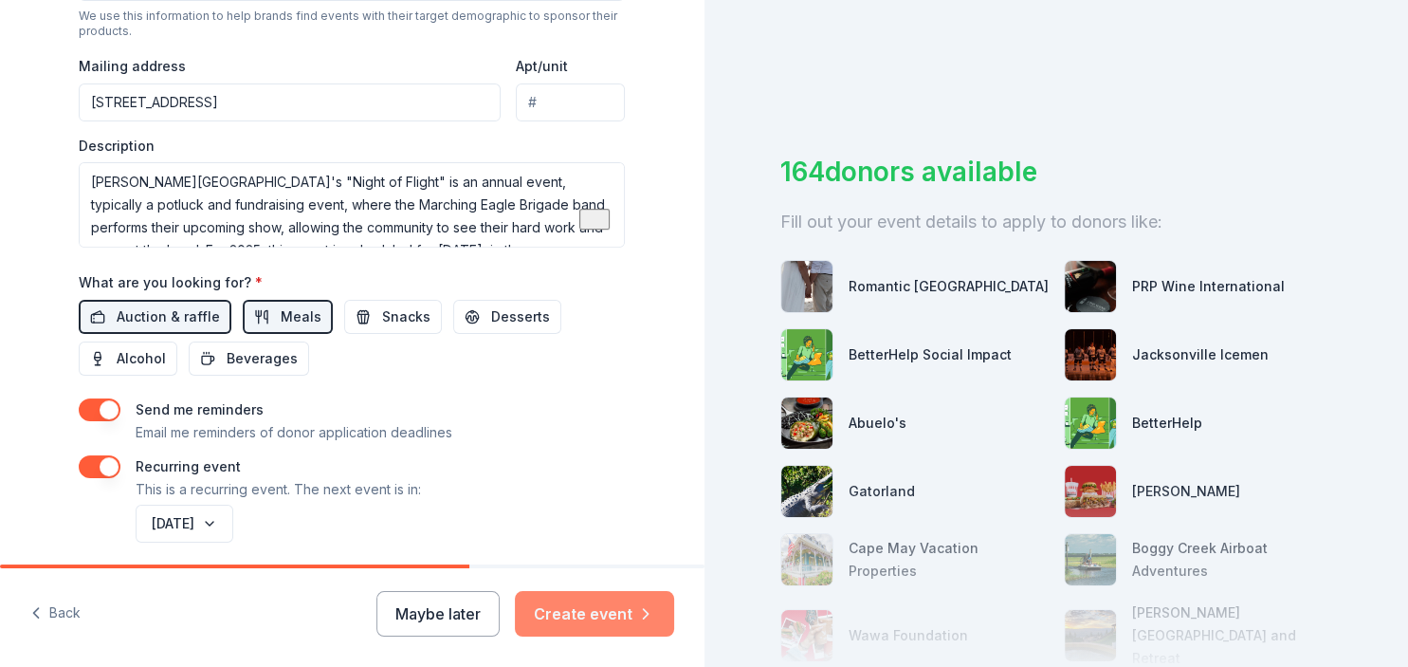
click at [597, 622] on button "Create event" at bounding box center [594, 614] width 159 height 46
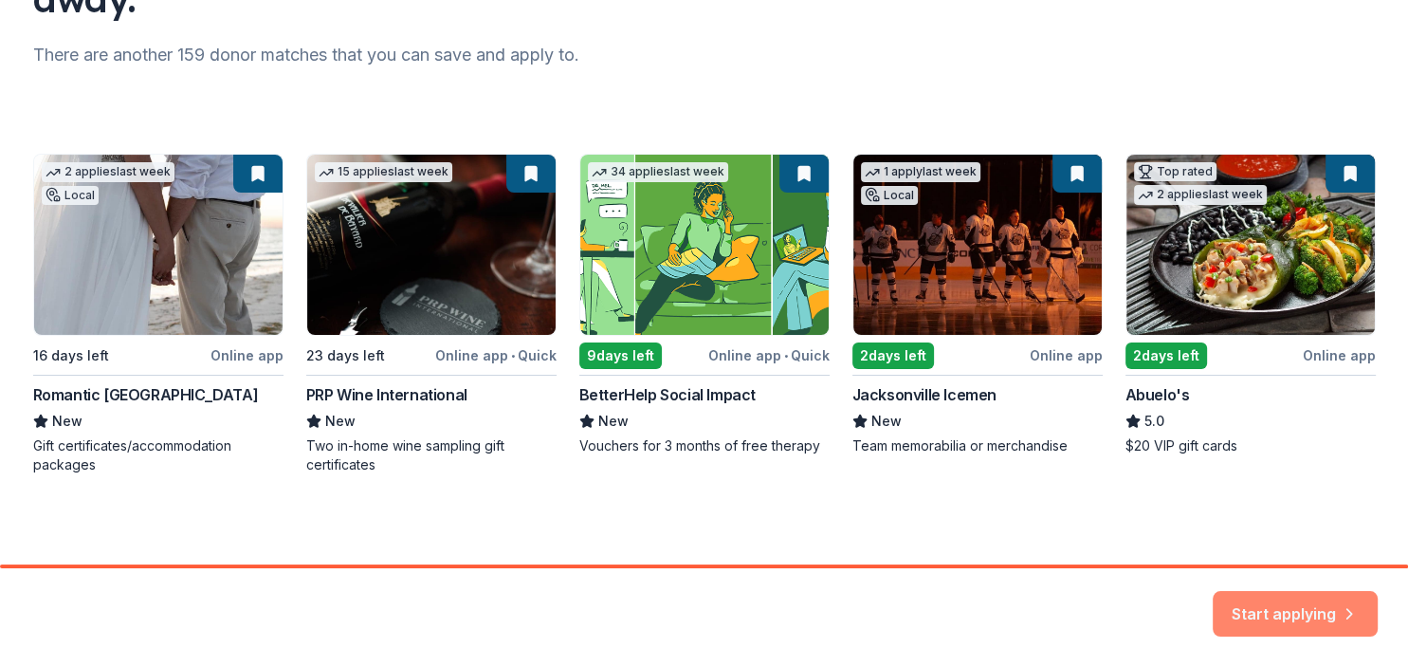
click at [1299, 616] on button "Start applying" at bounding box center [1295, 604] width 165 height 46
click at [1294, 605] on div "Start applying" at bounding box center [1295, 614] width 165 height 46
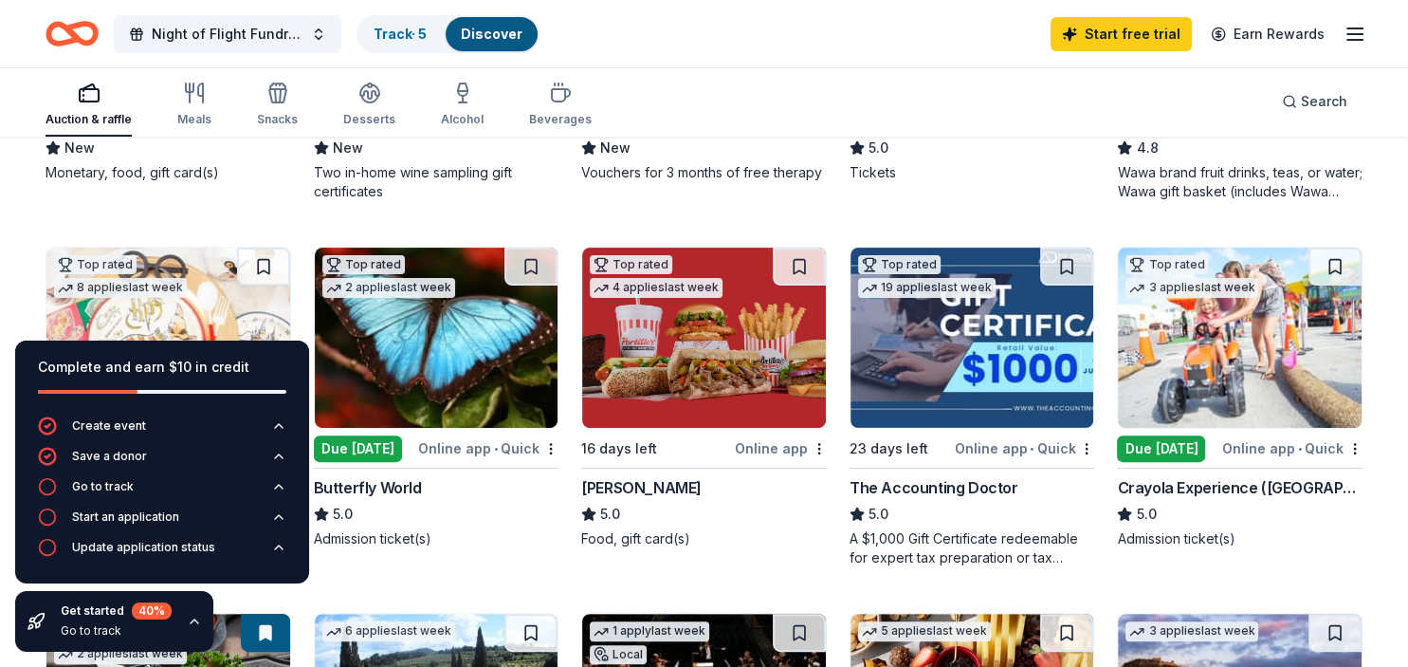
click at [1141, 446] on div "Due [DATE]" at bounding box center [1161, 448] width 88 height 27
click at [192, 620] on icon "button" at bounding box center [195, 621] width 8 height 4
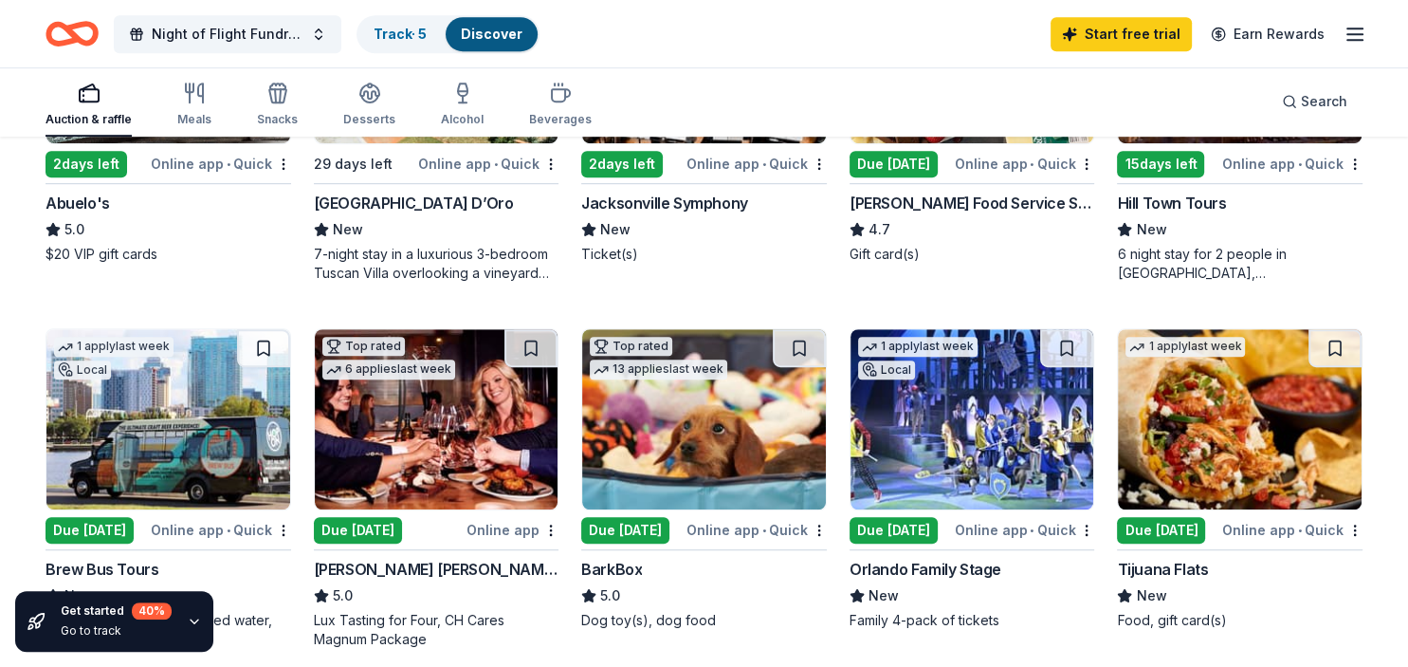
scroll to position [1118, 0]
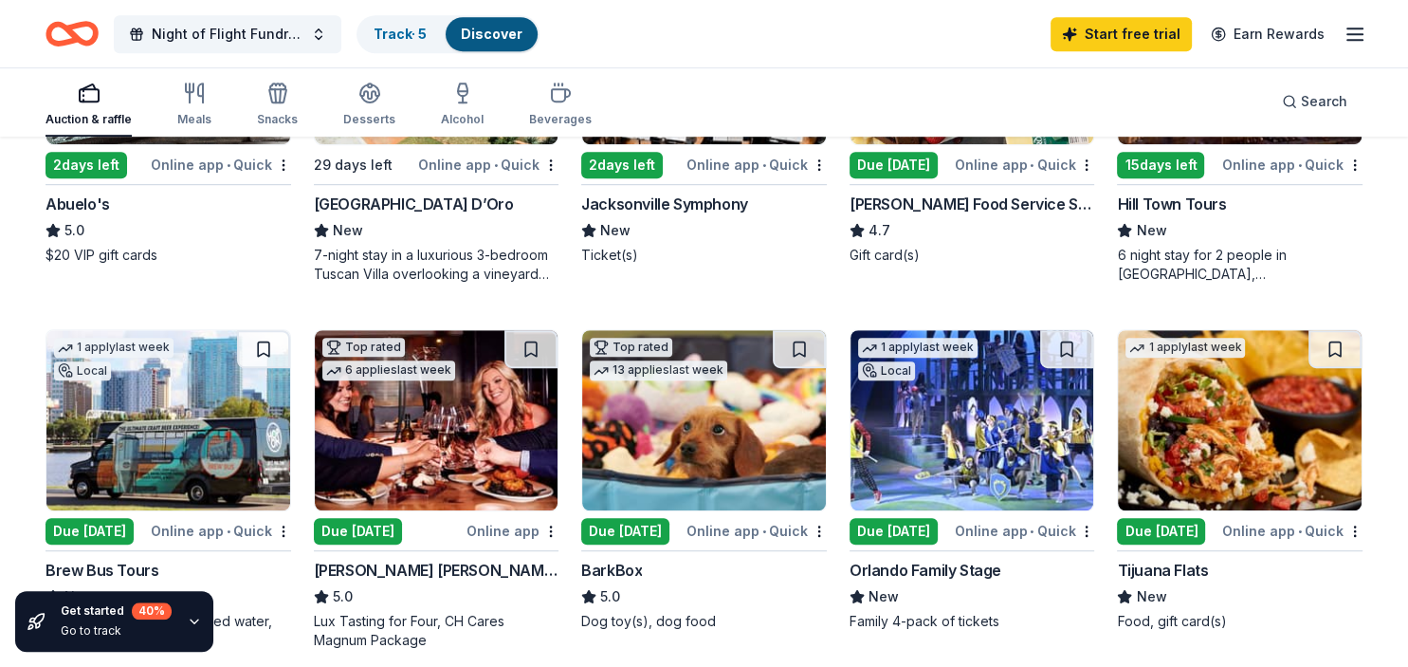
click at [626, 524] on div "Due [DATE]" at bounding box center [625, 531] width 88 height 27
click at [371, 528] on div "Due [DATE]" at bounding box center [358, 531] width 88 height 27
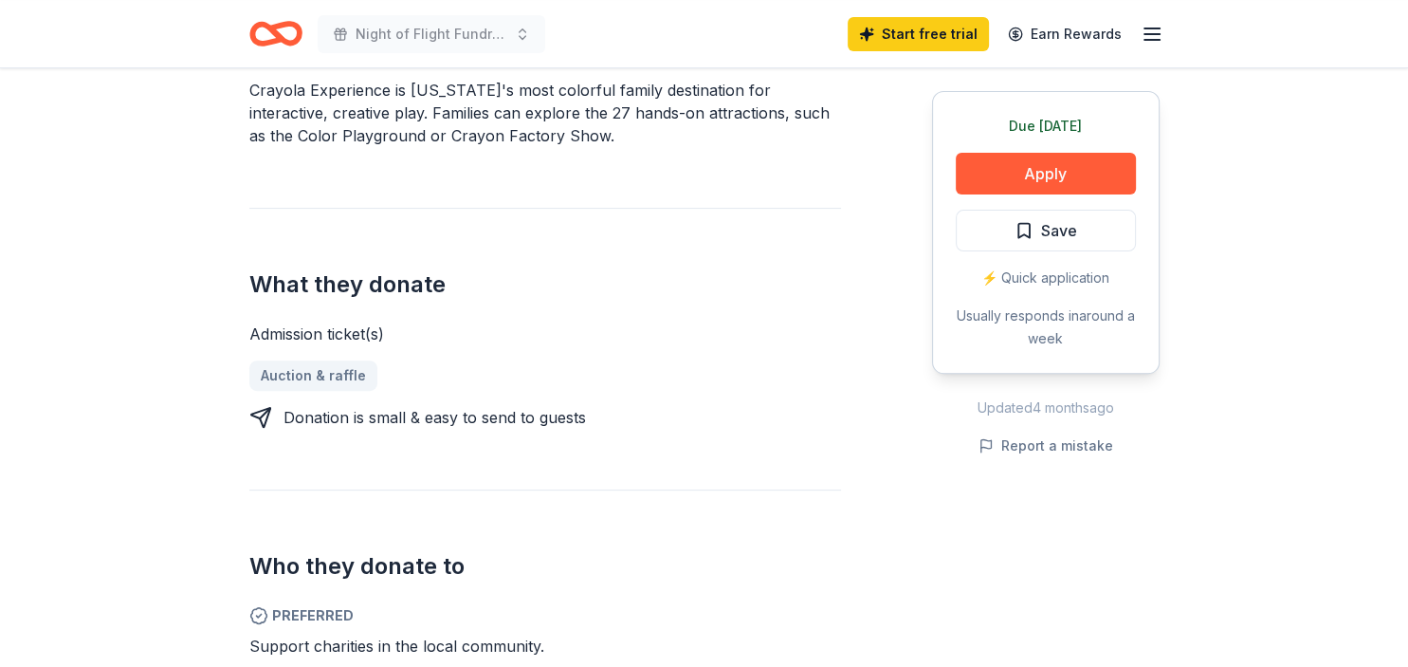
scroll to position [605, 0]
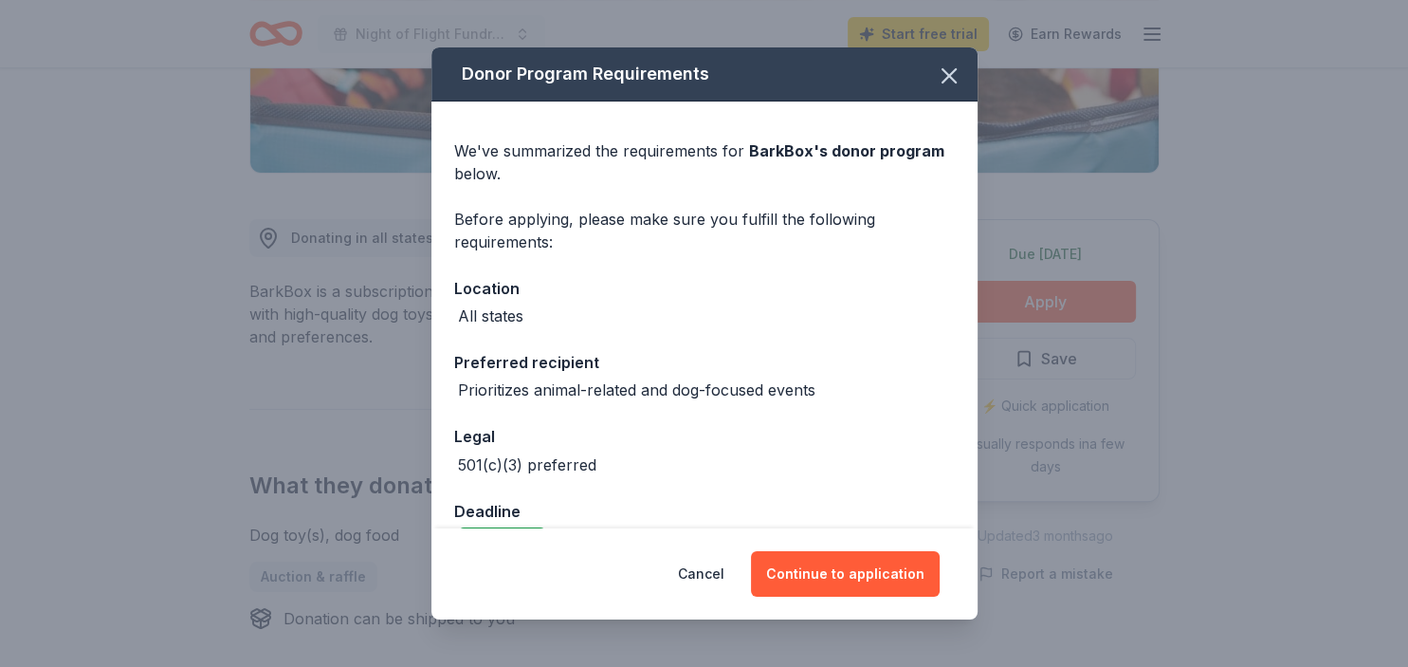
scroll to position [47, 0]
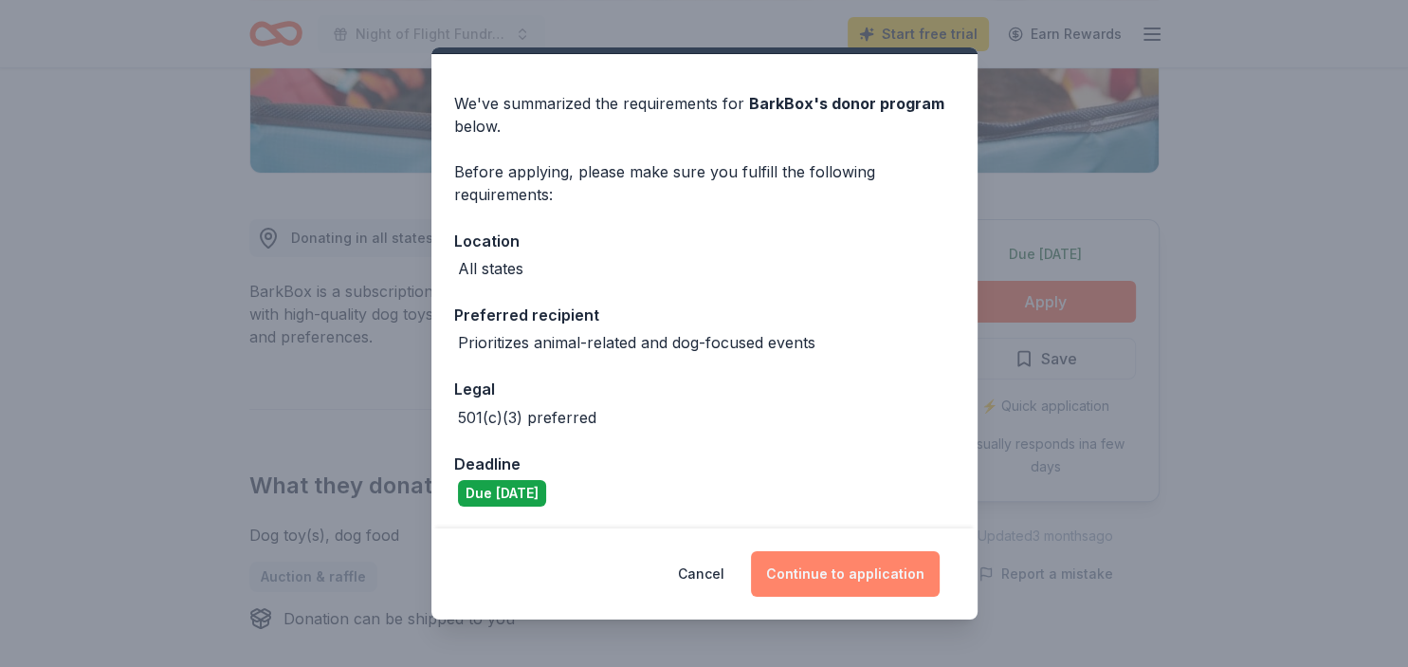
click at [870, 581] on button "Continue to application" at bounding box center [845, 574] width 189 height 46
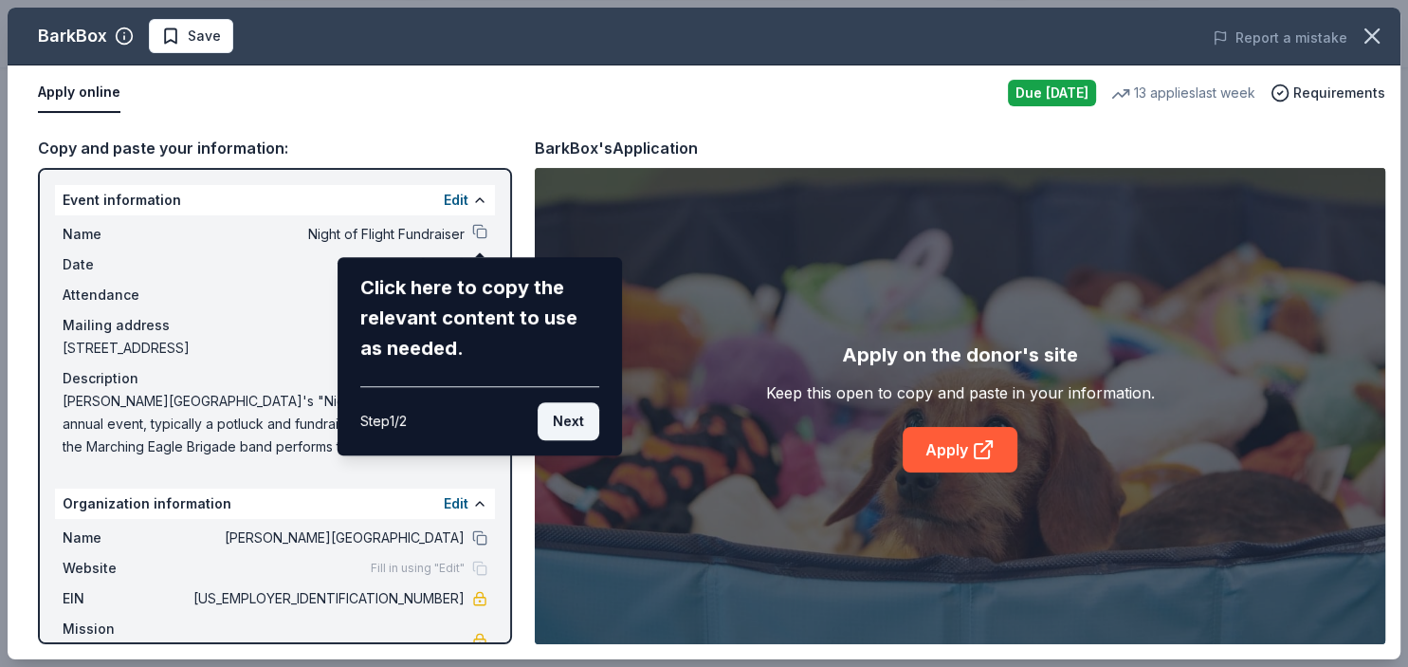
click at [573, 417] on button "Next" at bounding box center [569, 421] width 62 height 38
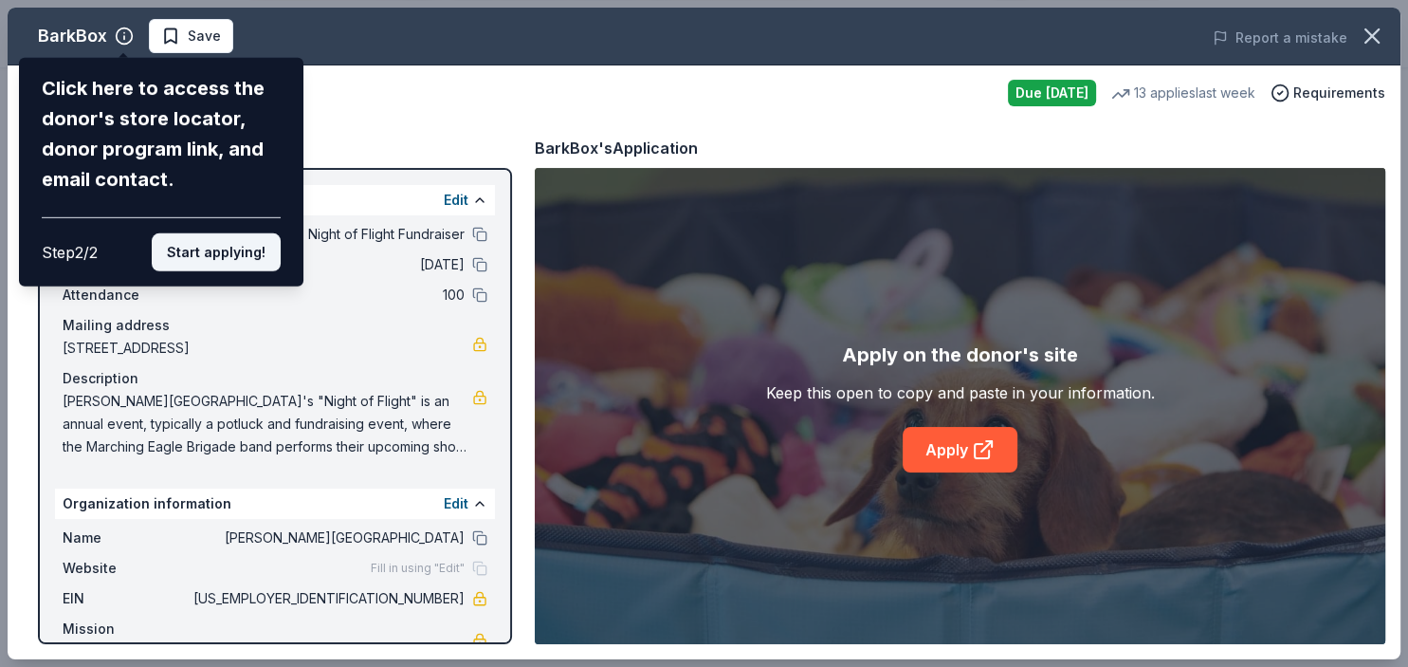
click at [218, 233] on button "Start applying!" at bounding box center [216, 252] width 129 height 38
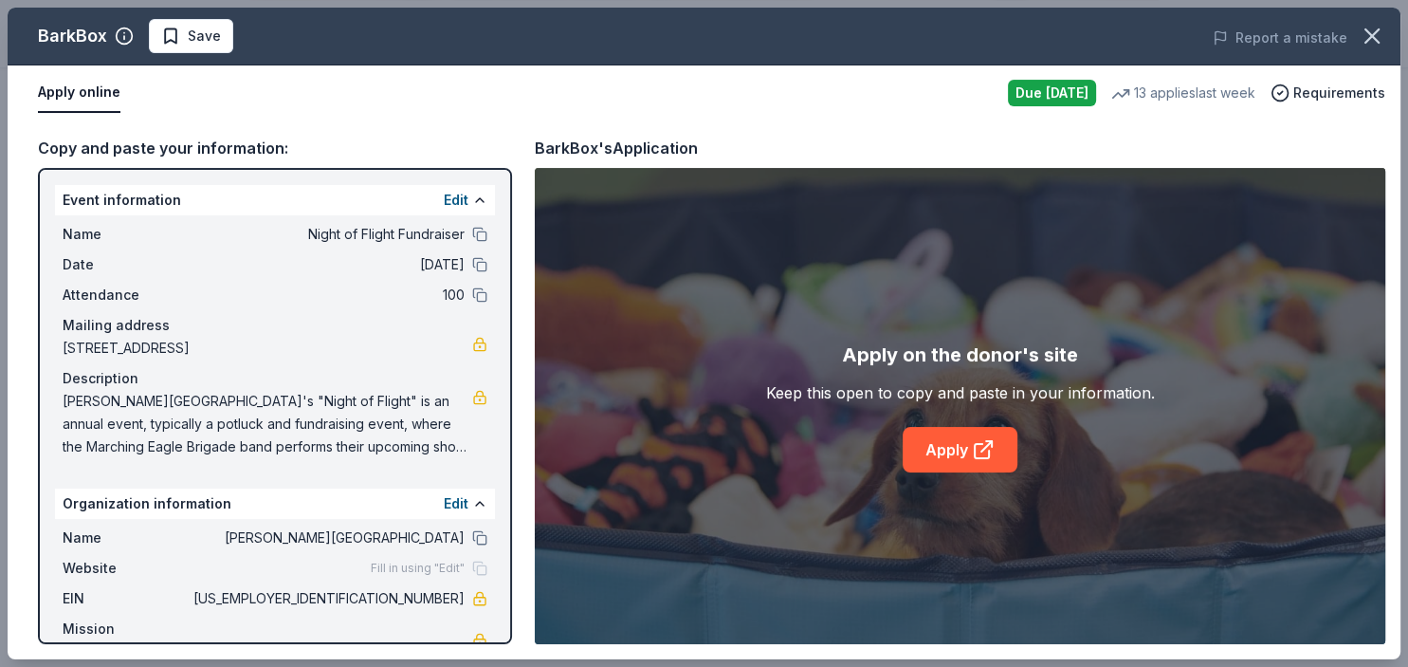
click at [953, 448] on div "BarkBox Save Report a mistake Apply online Due [DATE] 13 applies last week Requ…" at bounding box center [704, 333] width 1393 height 651
click at [979, 451] on icon at bounding box center [983, 449] width 23 height 23
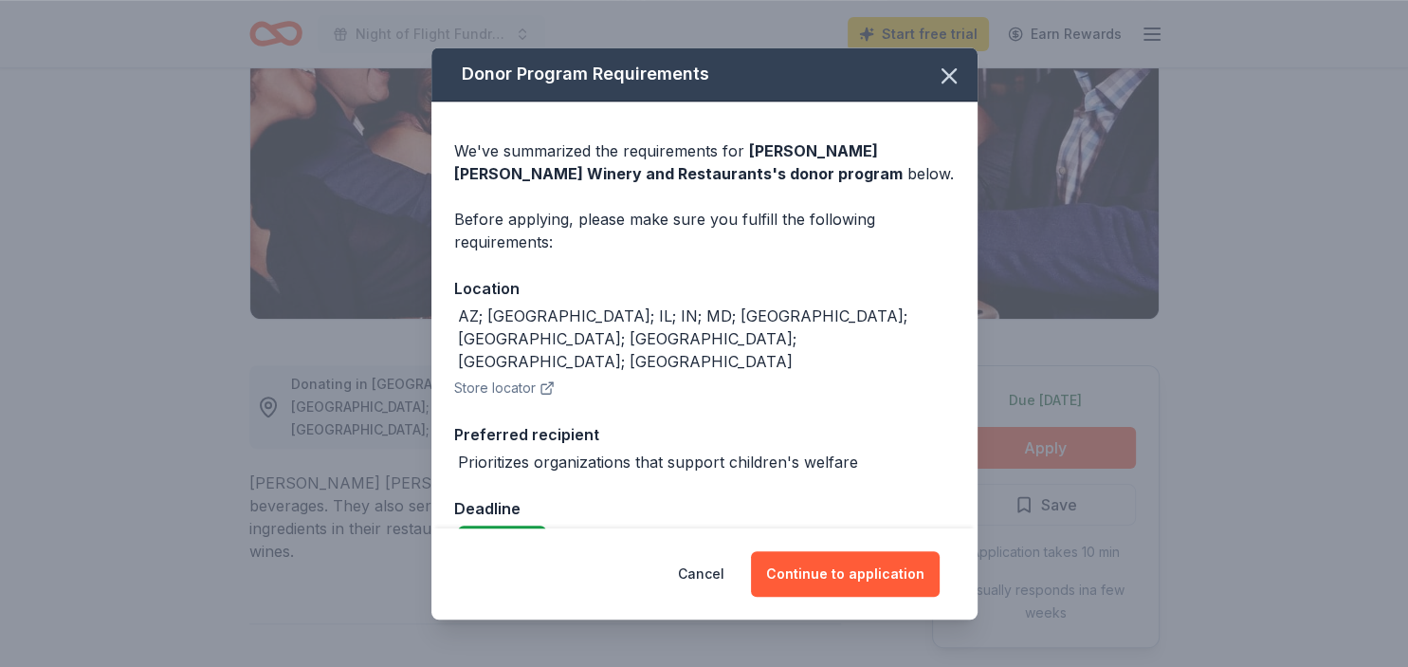
scroll to position [310, 0]
click at [954, 67] on icon "button" at bounding box center [949, 76] width 27 height 27
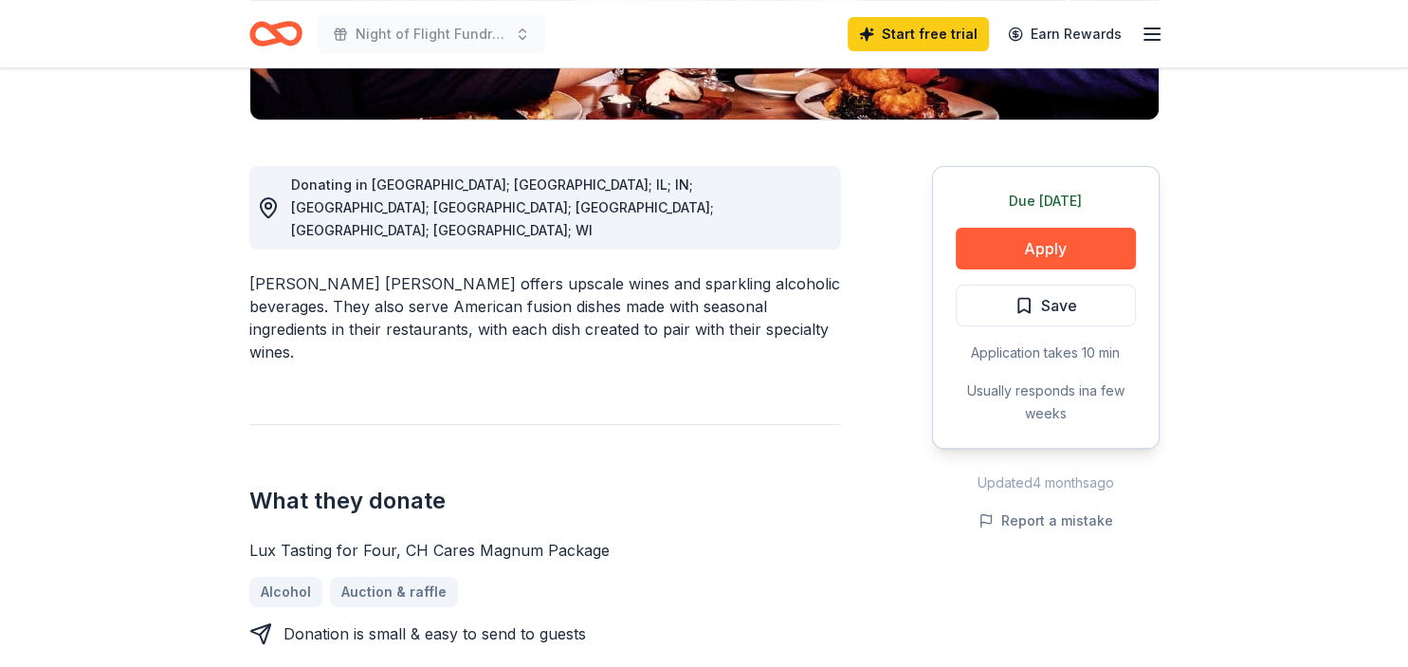
scroll to position [523, 0]
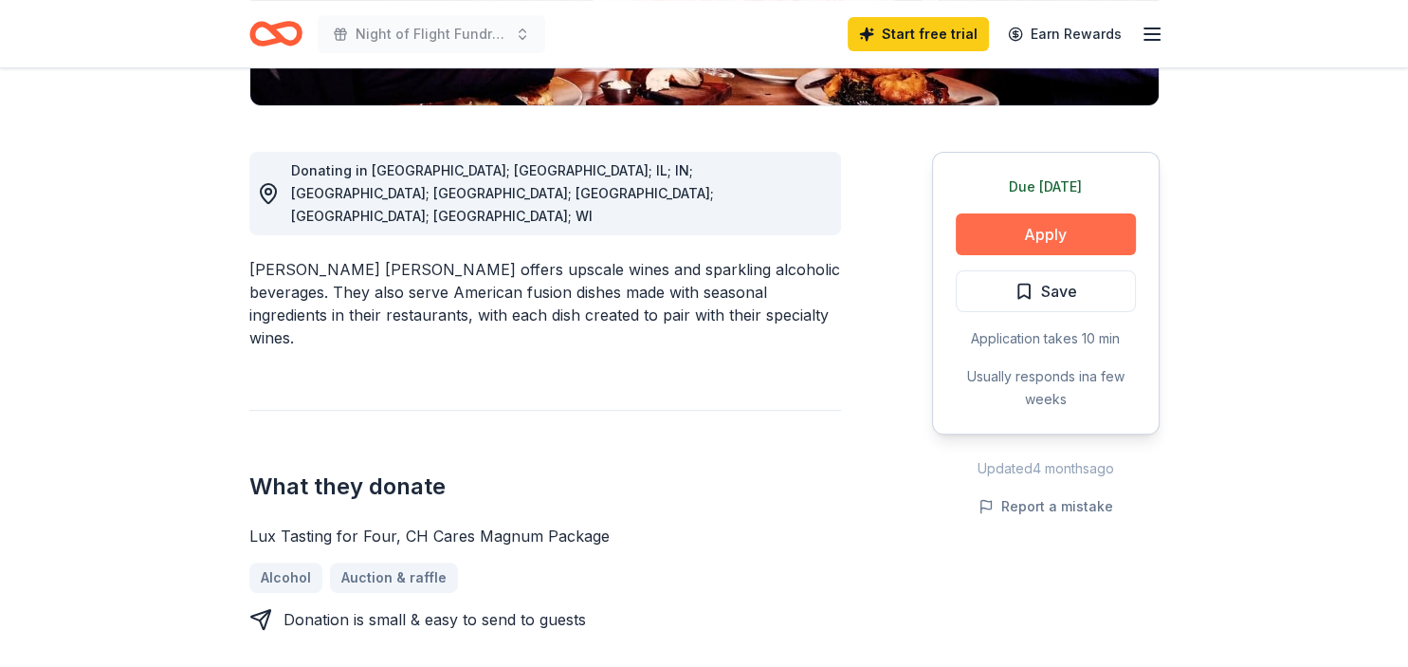
click at [1061, 213] on button "Apply" at bounding box center [1046, 234] width 180 height 42
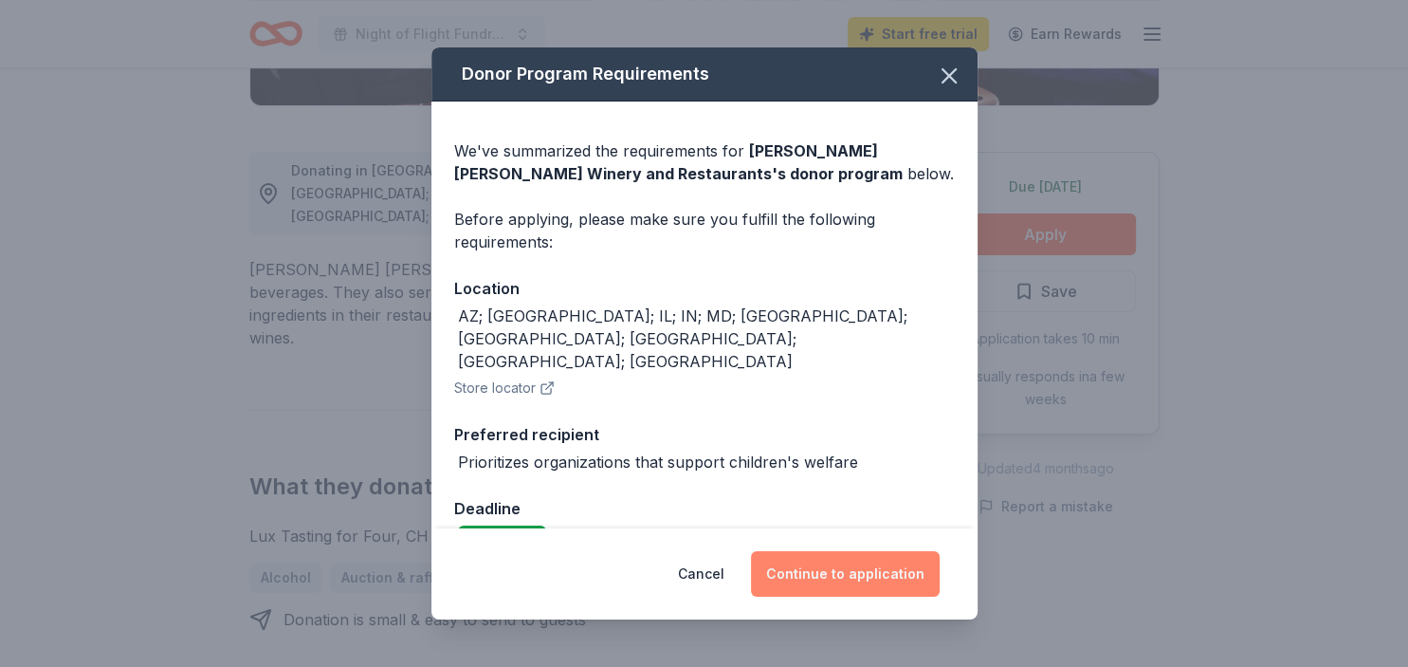
click at [800, 575] on button "Continue to application" at bounding box center [845, 574] width 189 height 46
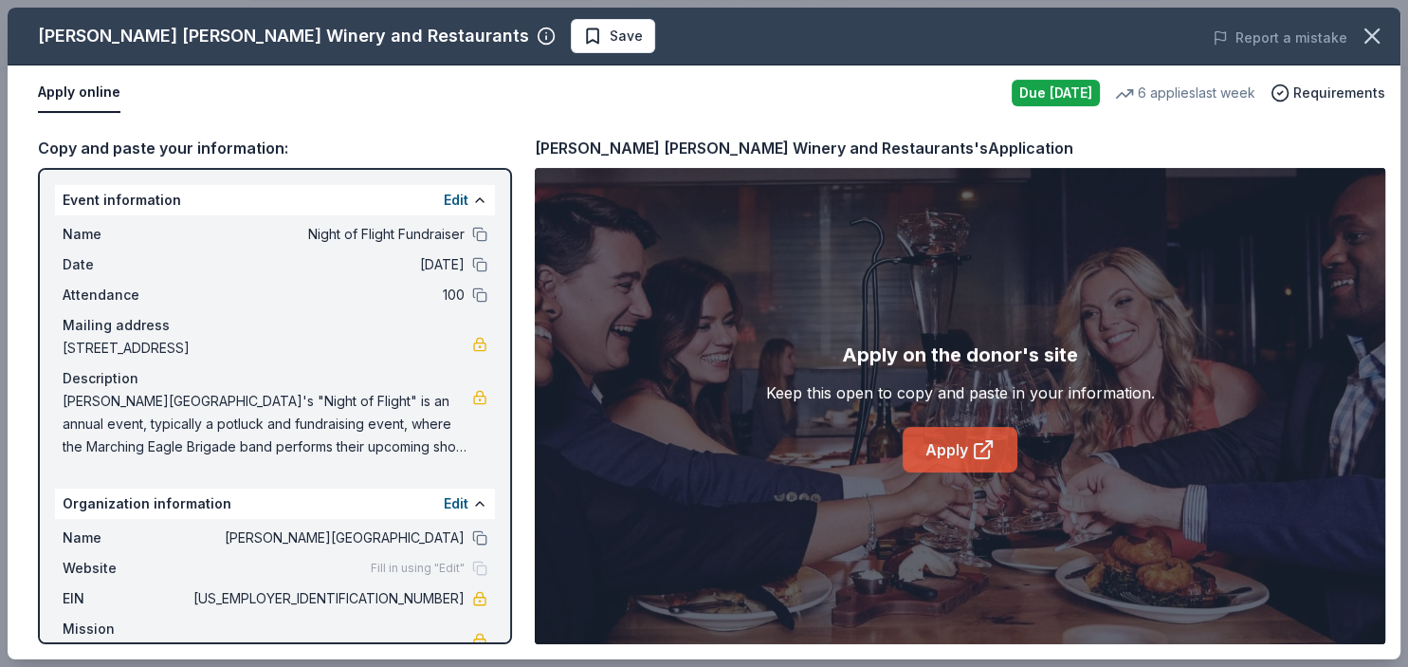
click at [992, 453] on icon at bounding box center [983, 449] width 23 height 23
